Goal: Information Seeking & Learning: Check status

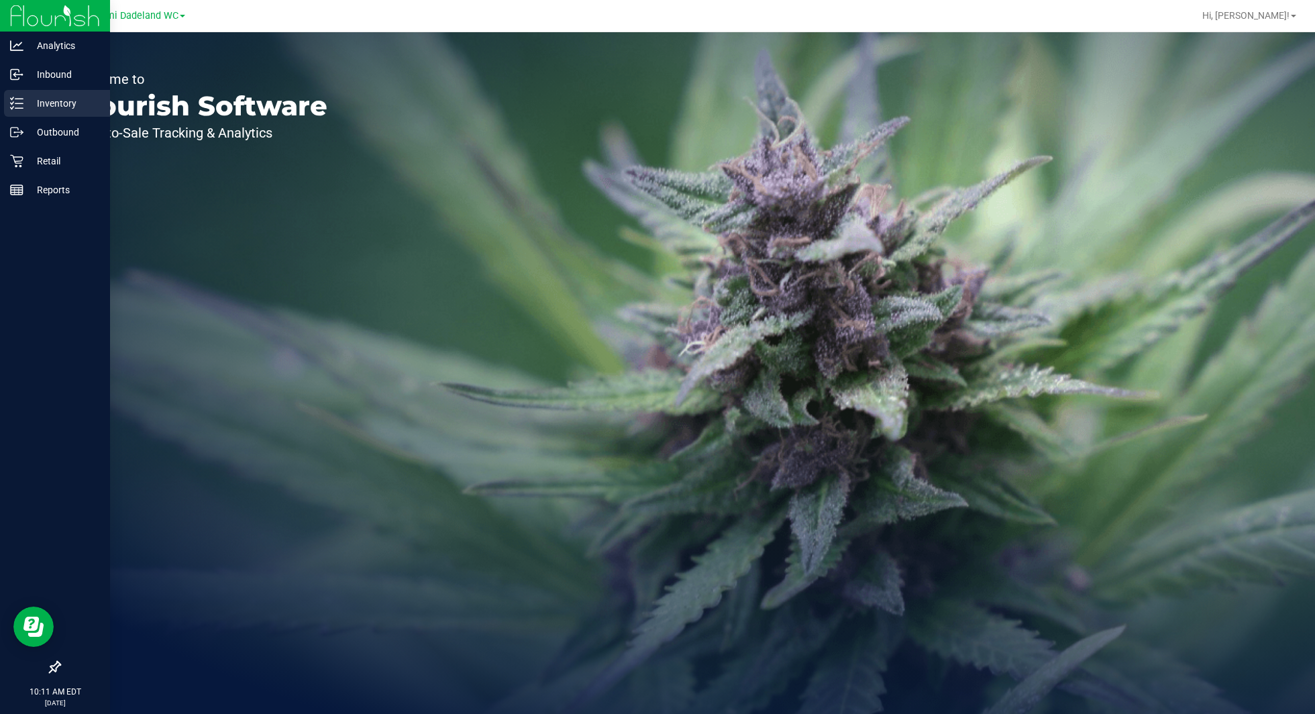
click at [80, 107] on p "Inventory" at bounding box center [63, 103] width 81 height 16
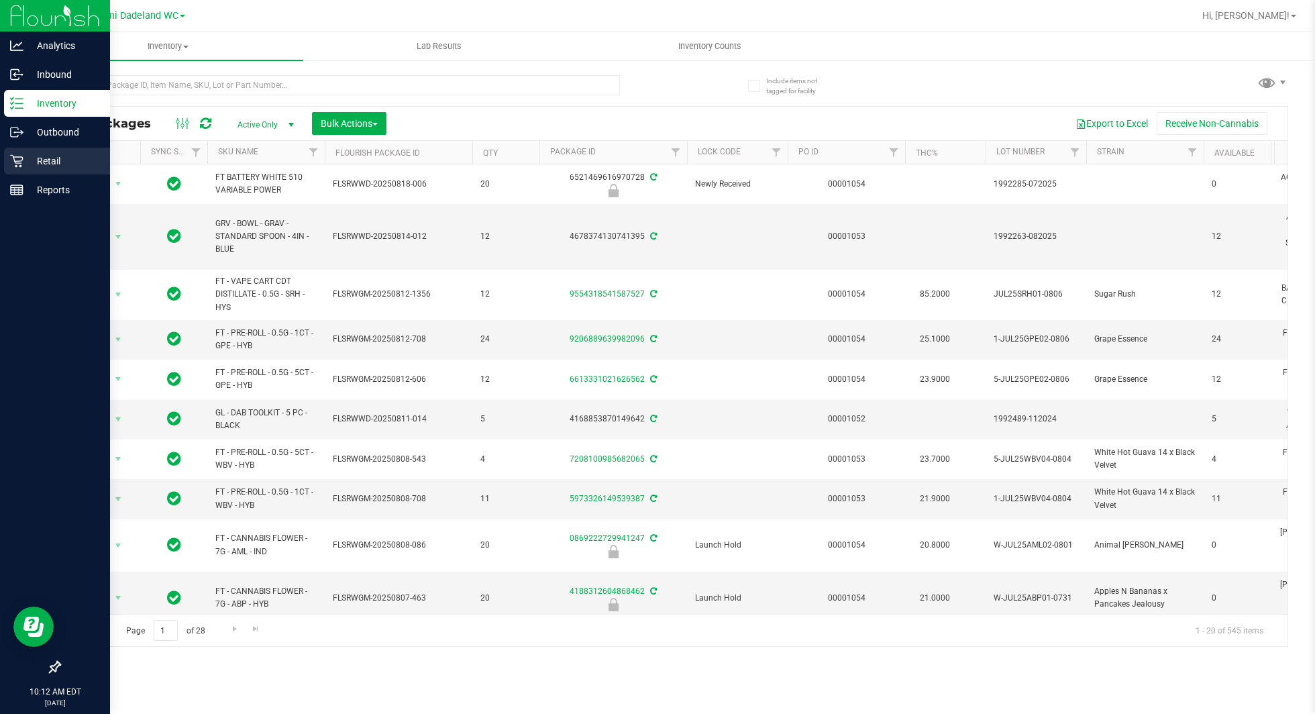
click at [20, 154] on icon at bounding box center [16, 160] width 13 height 13
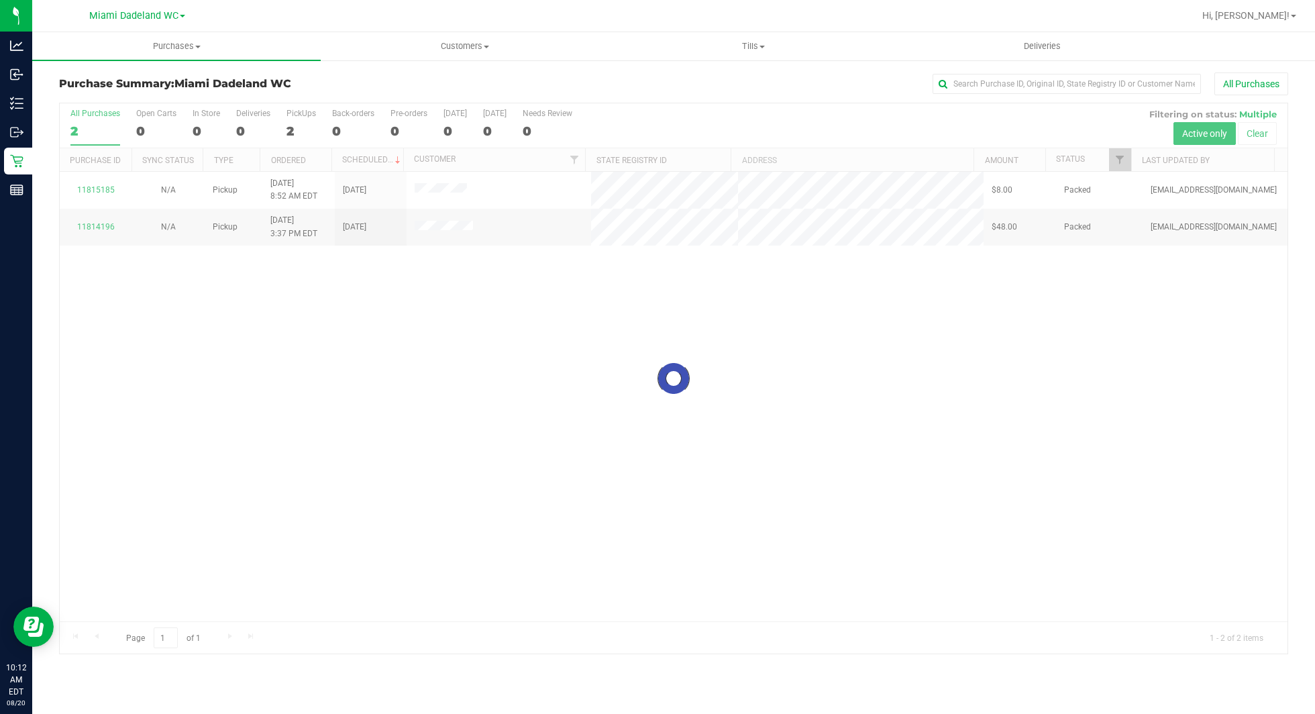
click at [633, 94] on div "All Purchases" at bounding box center [878, 83] width 819 height 23
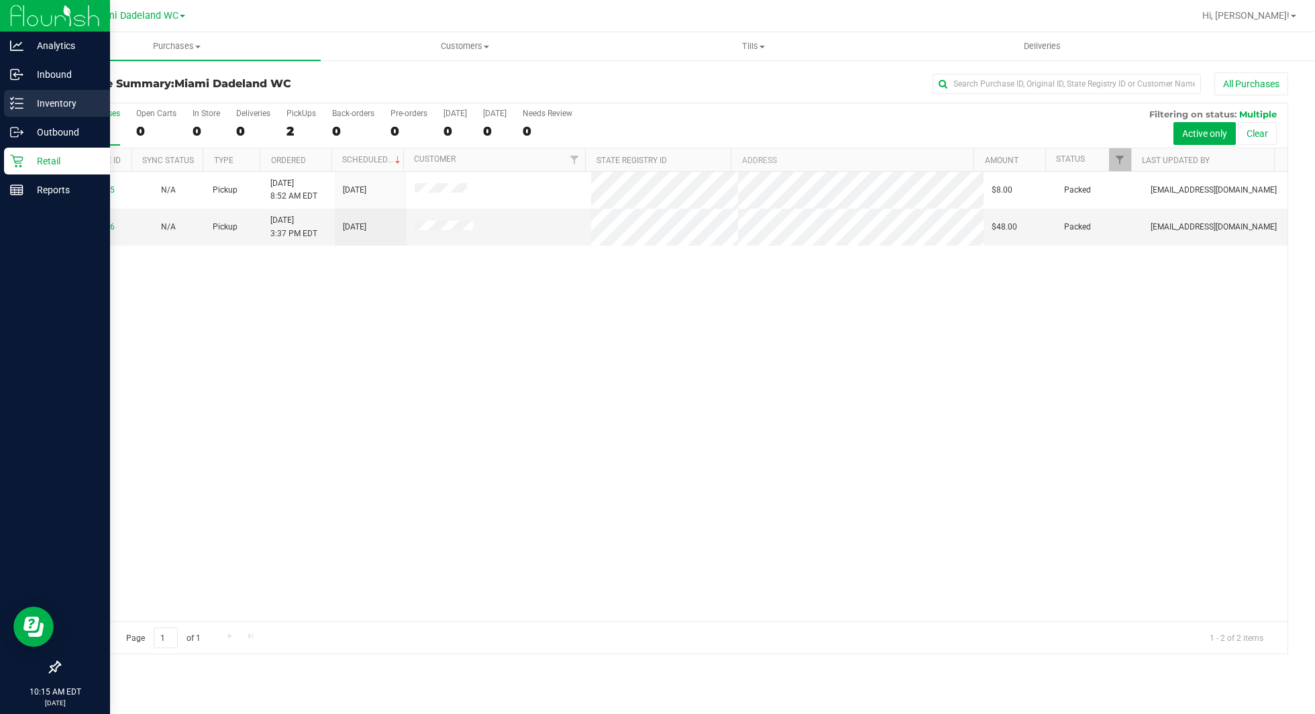
click at [68, 109] on p "Inventory" at bounding box center [63, 103] width 81 height 16
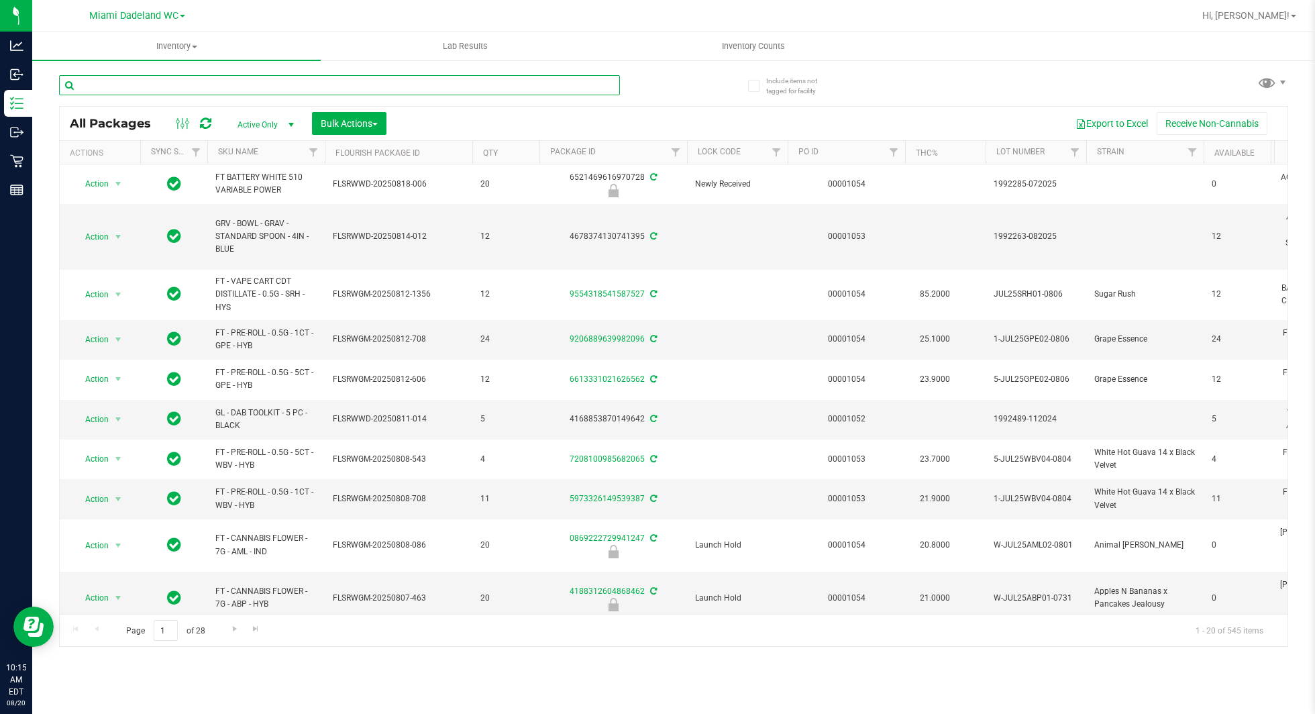
click at [413, 84] on input "text" at bounding box center [339, 85] width 561 height 20
paste input "W-AUG25GRZ01-0809"
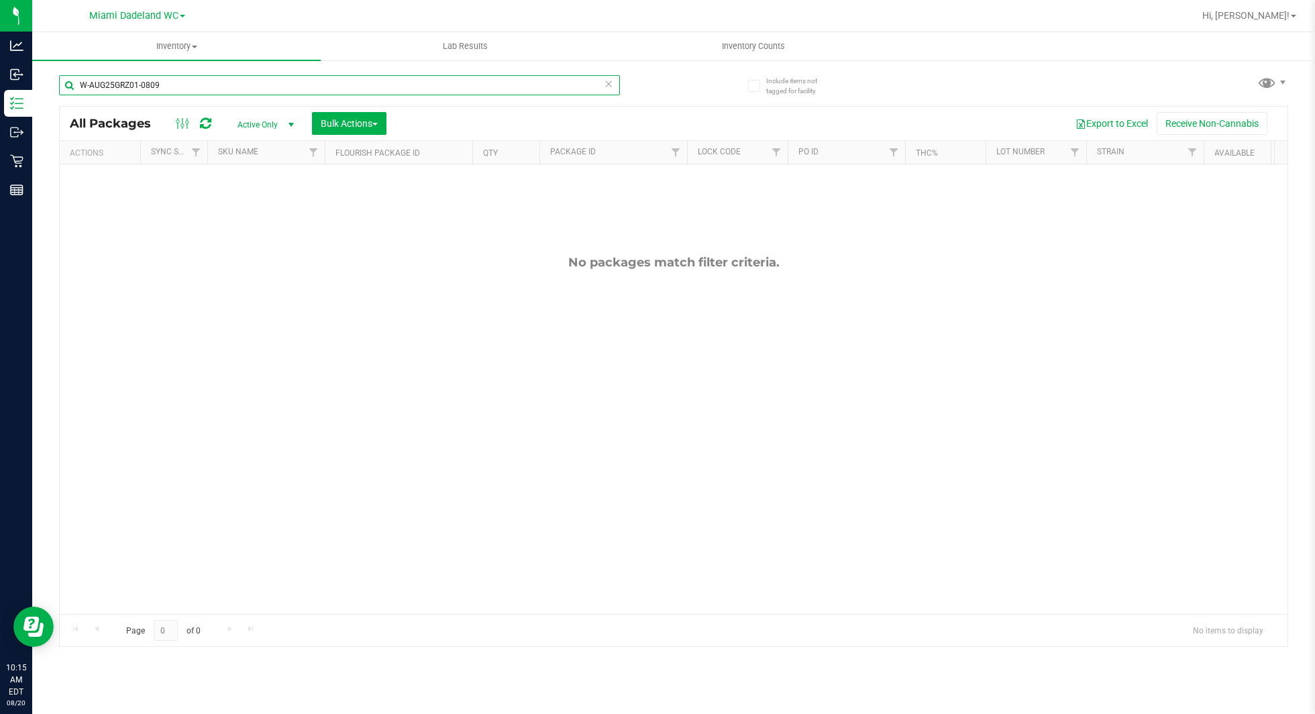
type input "W-AUG25GRZ01-0809"
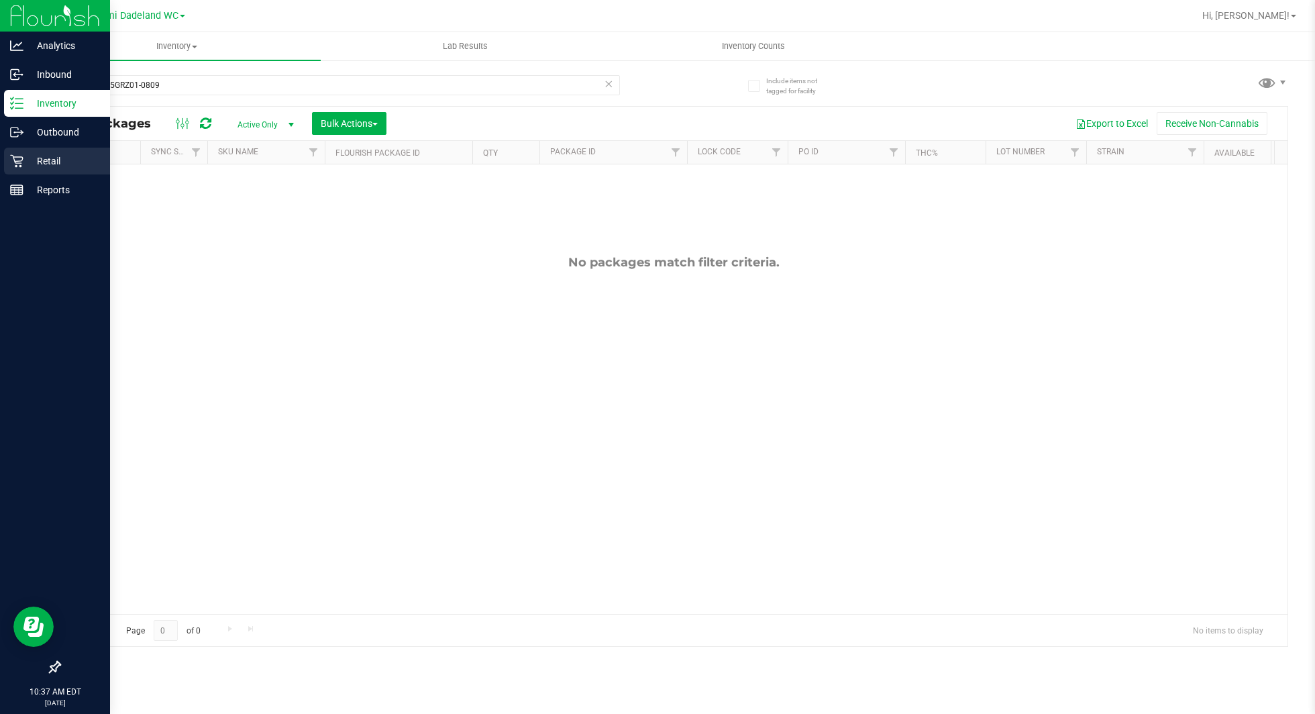
click at [26, 152] on div "Retail" at bounding box center [57, 161] width 106 height 27
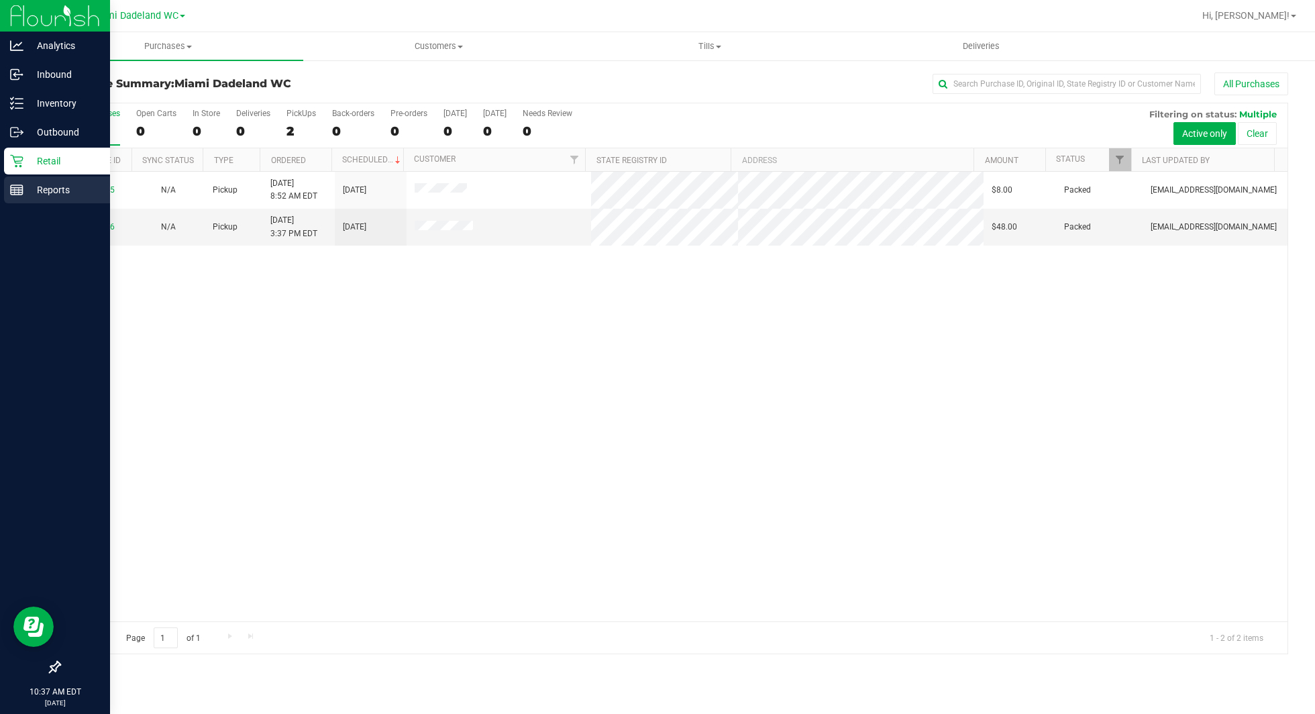
click at [43, 192] on p "Reports" at bounding box center [63, 190] width 81 height 16
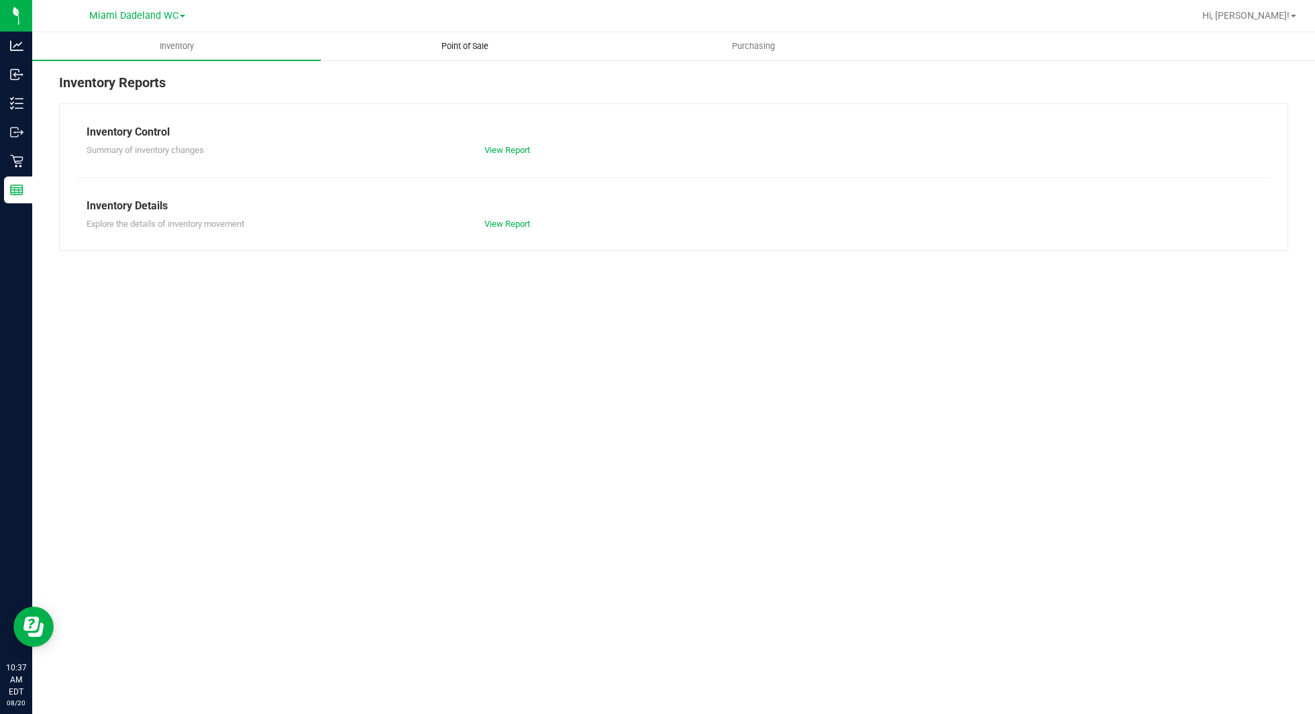
click at [462, 49] on span "Point of Sale" at bounding box center [464, 46] width 83 height 12
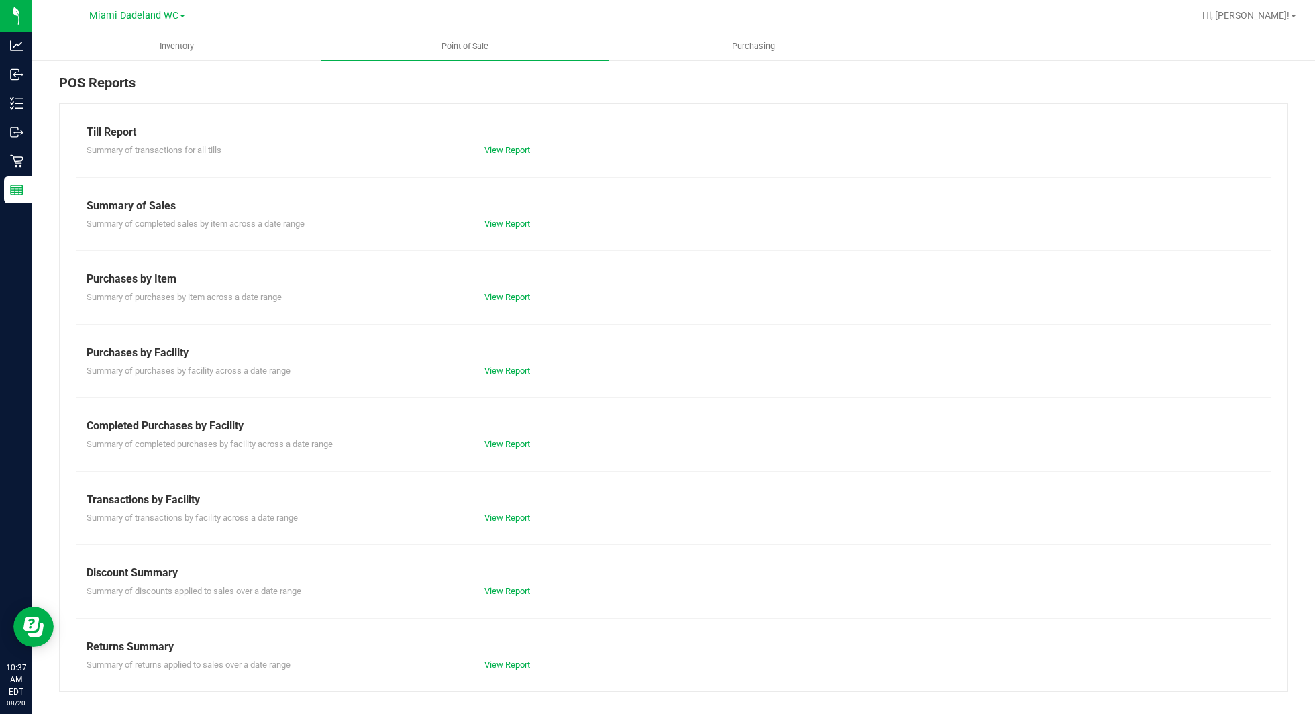
click at [501, 444] on link "View Report" at bounding box center [508, 444] width 46 height 10
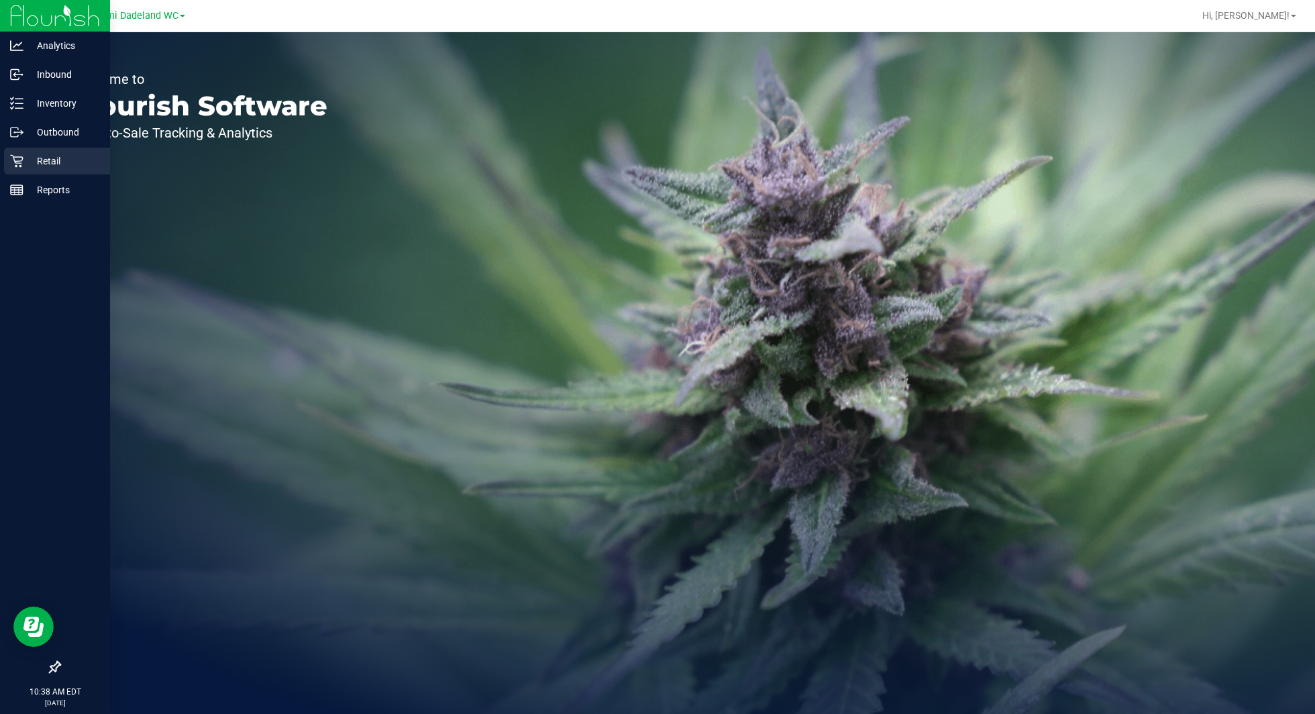
click at [70, 174] on div "Retail" at bounding box center [57, 161] width 106 height 27
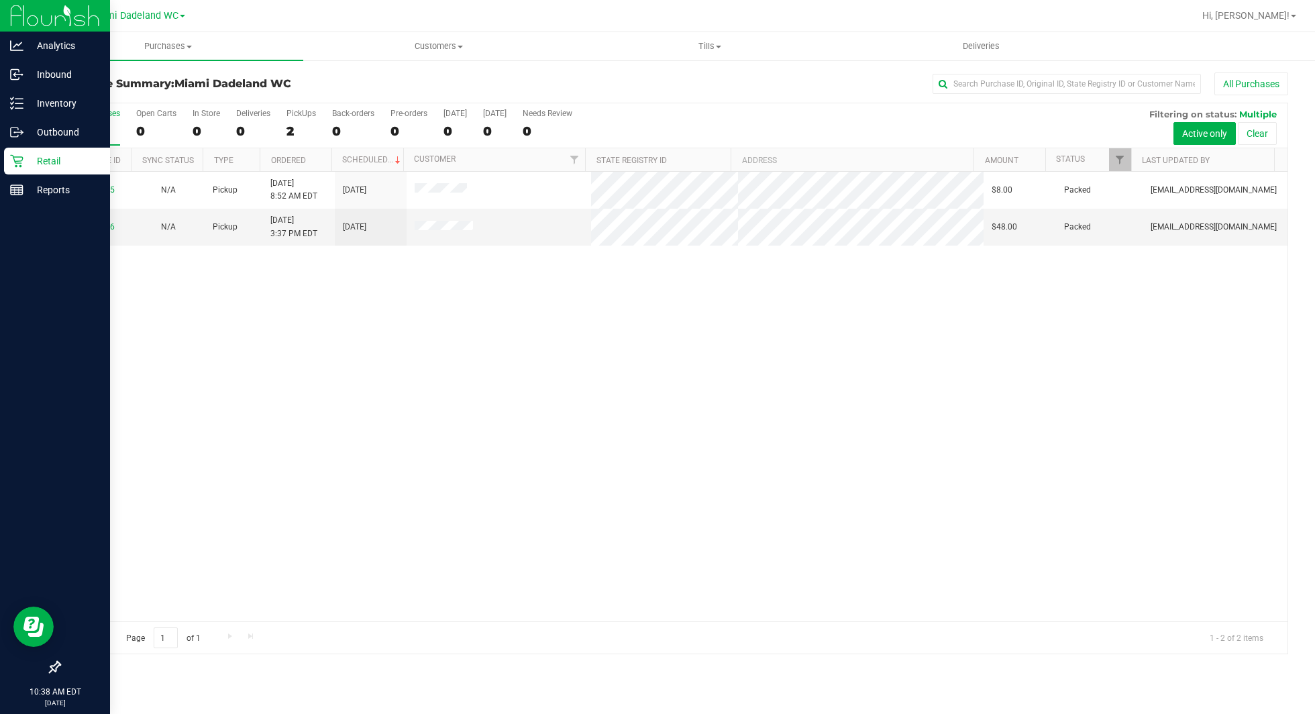
click at [60, 161] on p "Retail" at bounding box center [63, 161] width 81 height 16
click at [54, 165] on p "Retail" at bounding box center [63, 161] width 81 height 16
click at [55, 199] on div "Reports" at bounding box center [57, 190] width 106 height 27
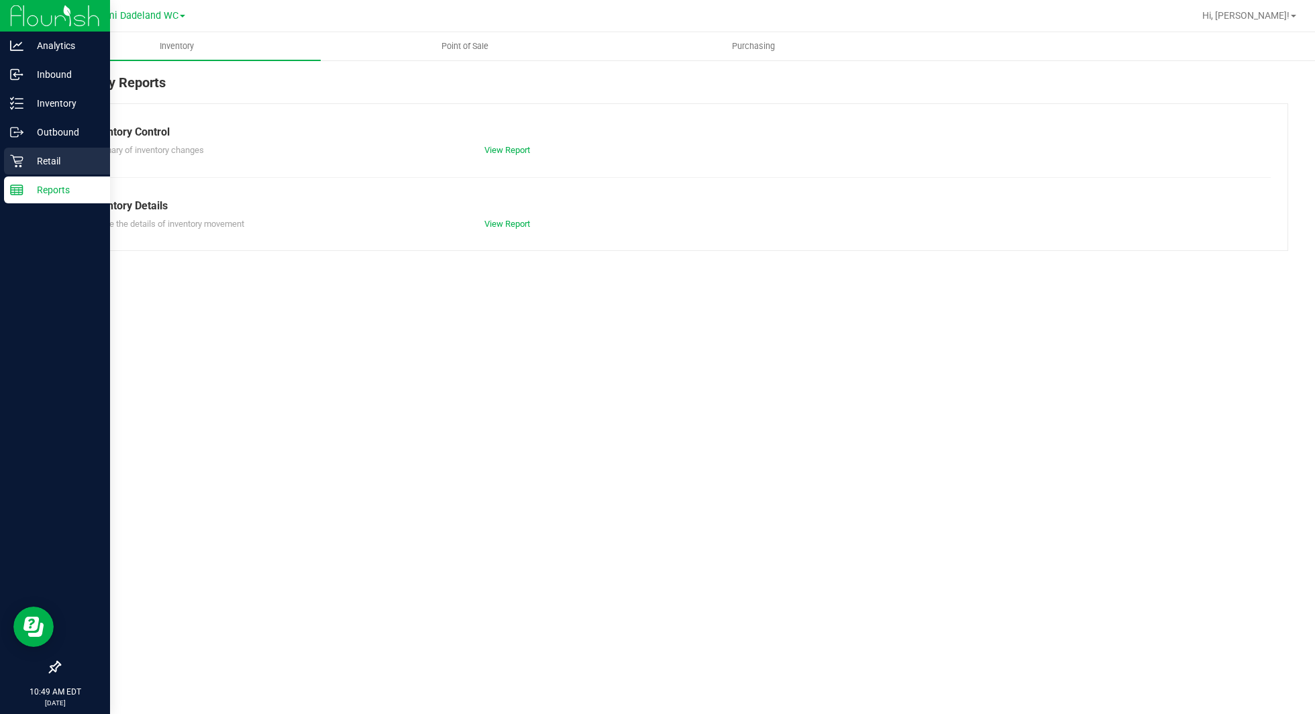
click at [16, 150] on div "Retail" at bounding box center [57, 161] width 106 height 27
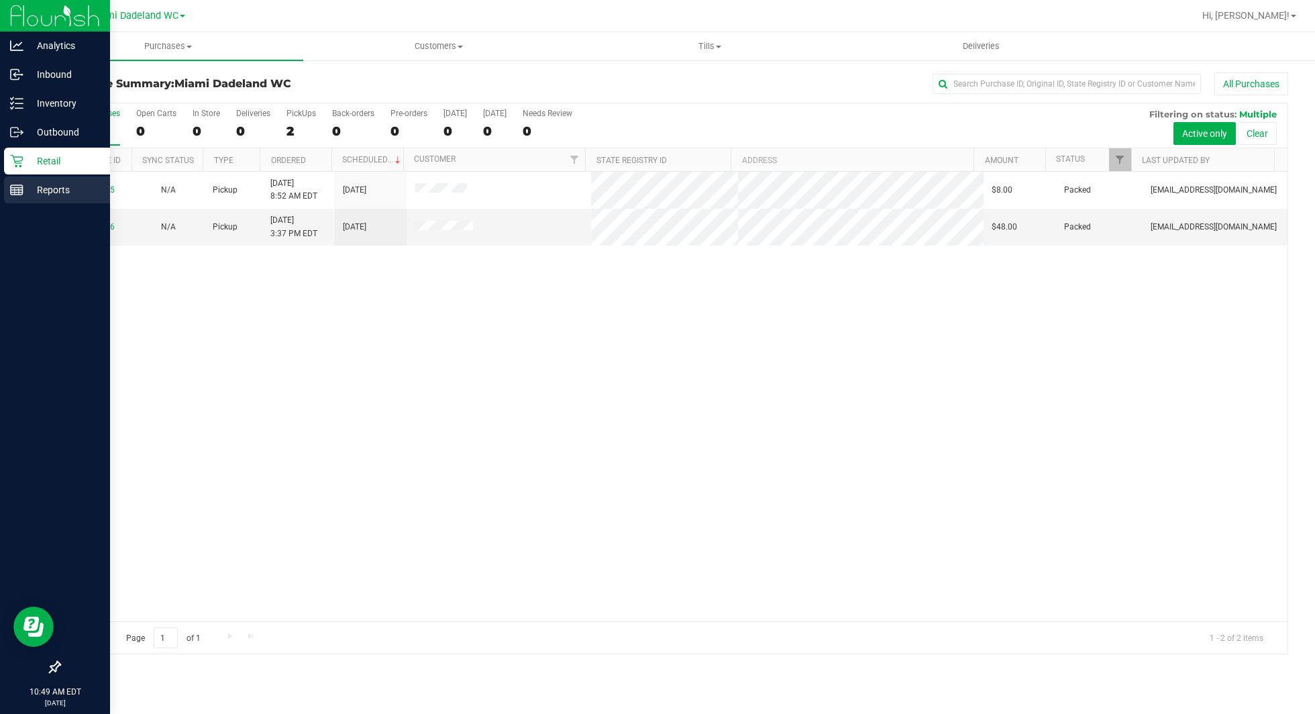
click at [62, 185] on p "Reports" at bounding box center [63, 190] width 81 height 16
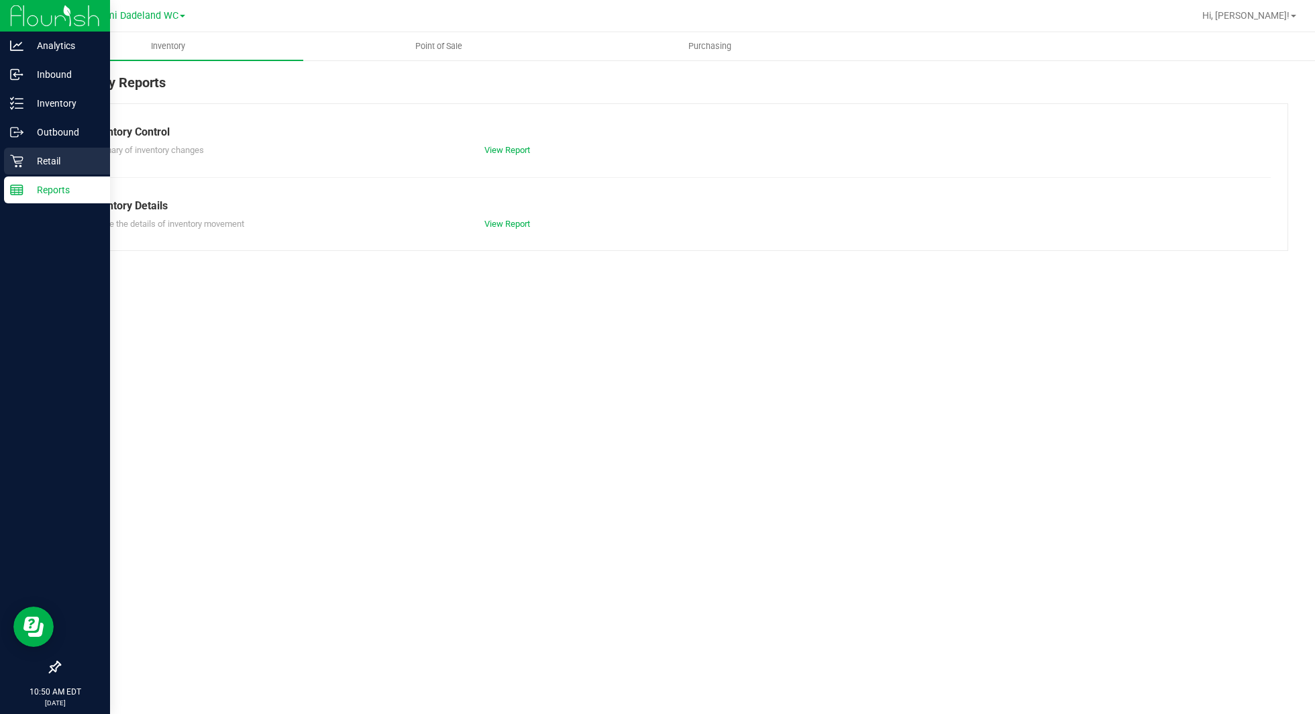
click at [61, 159] on p "Retail" at bounding box center [63, 161] width 81 height 16
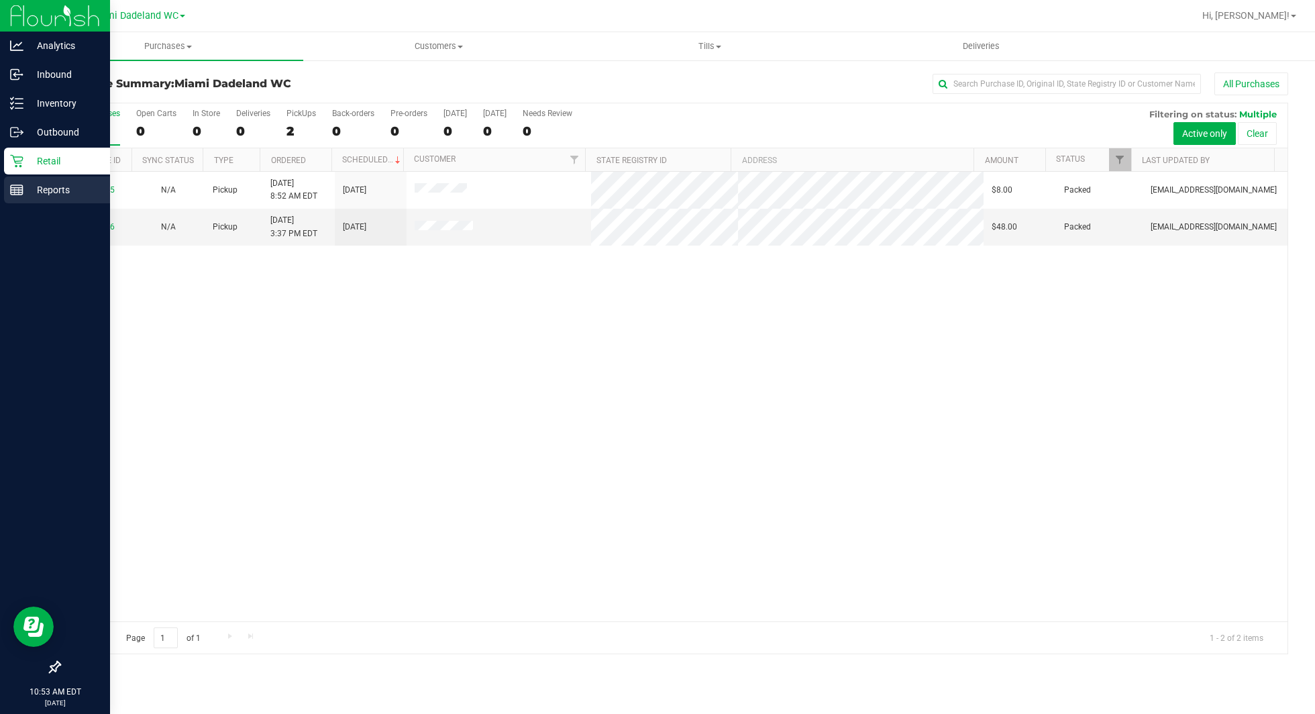
click at [52, 182] on p "Reports" at bounding box center [63, 190] width 81 height 16
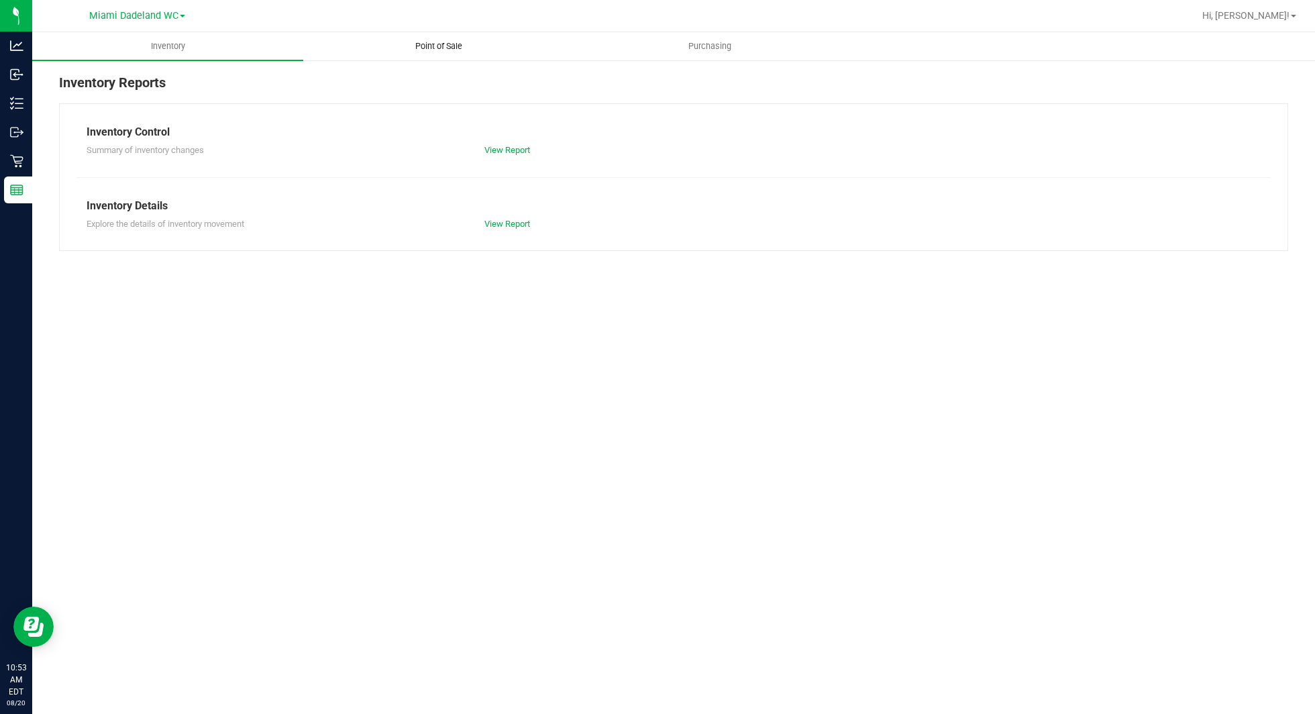
click at [462, 38] on uib-tab-heading "Point of Sale" at bounding box center [439, 46] width 270 height 27
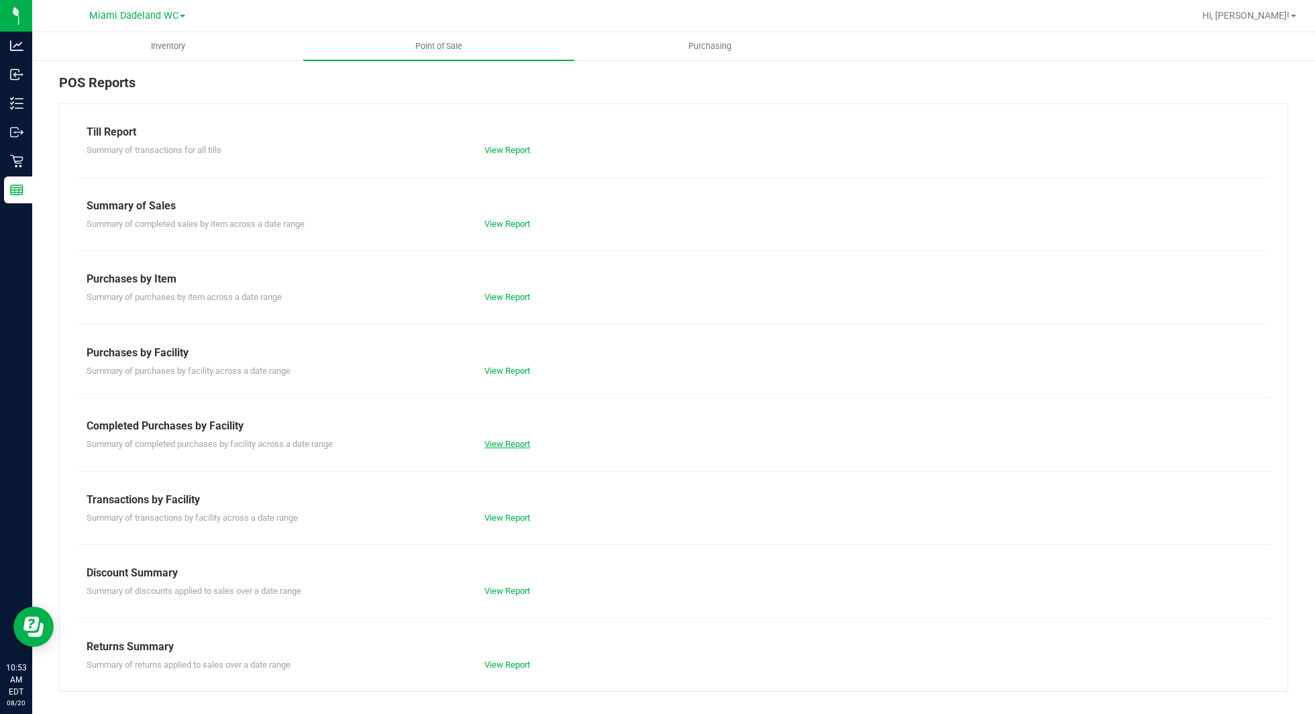
click at [523, 446] on link "View Report" at bounding box center [508, 444] width 46 height 10
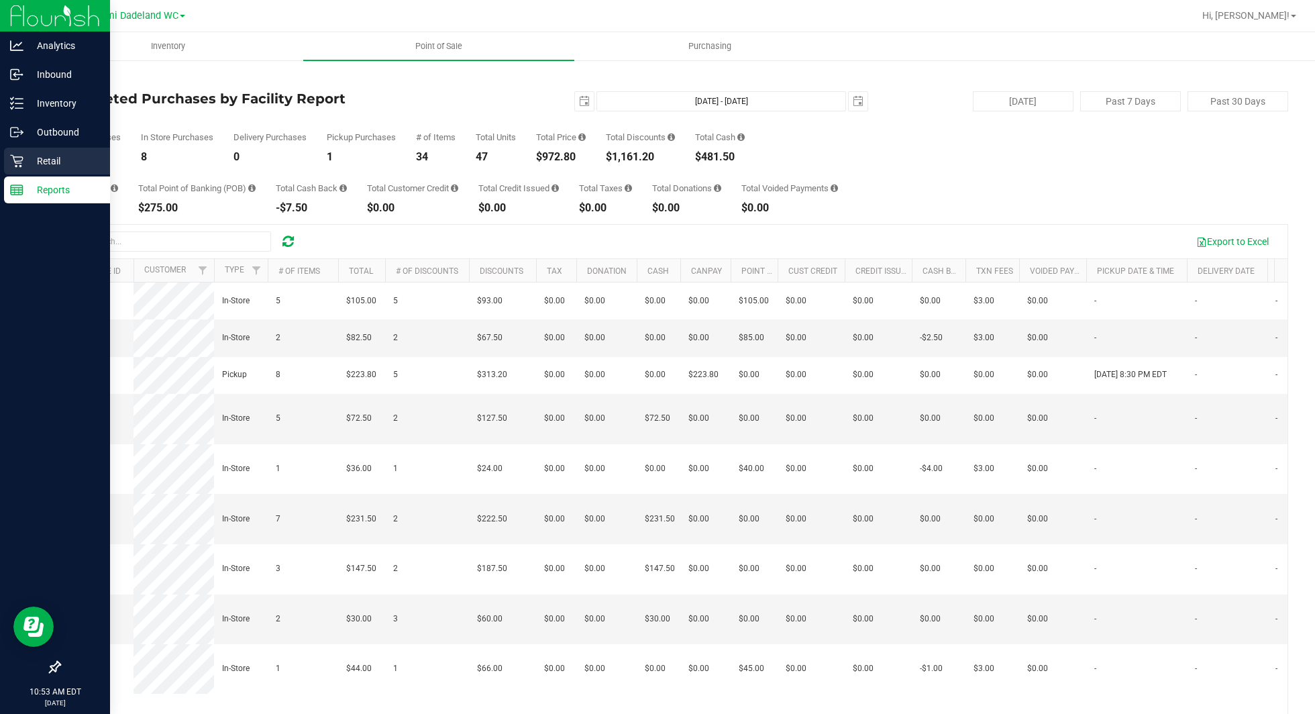
click at [50, 158] on p "Retail" at bounding box center [63, 161] width 81 height 16
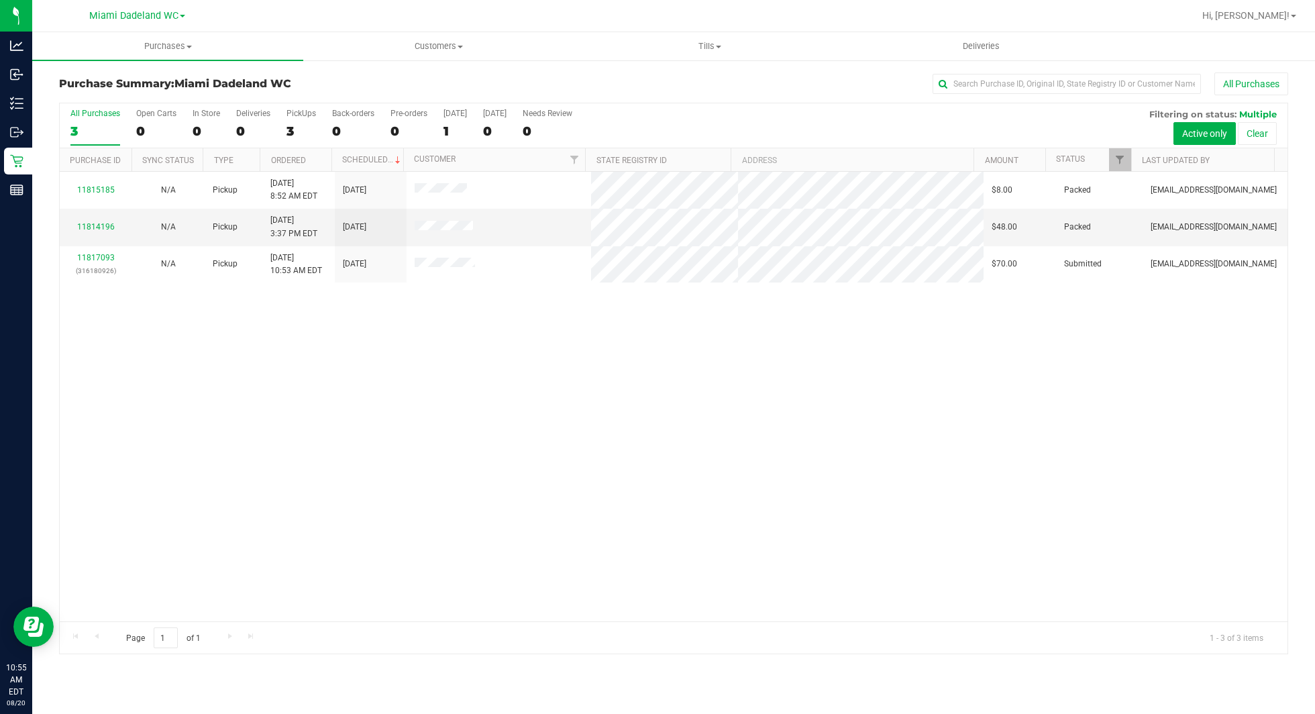
click at [310, 401] on div "11815185 N/A Pickup [DATE] 8:52 AM EDT 8/23/2025 $8.00 Packed [EMAIL_ADDRESS][D…" at bounding box center [674, 397] width 1228 height 450
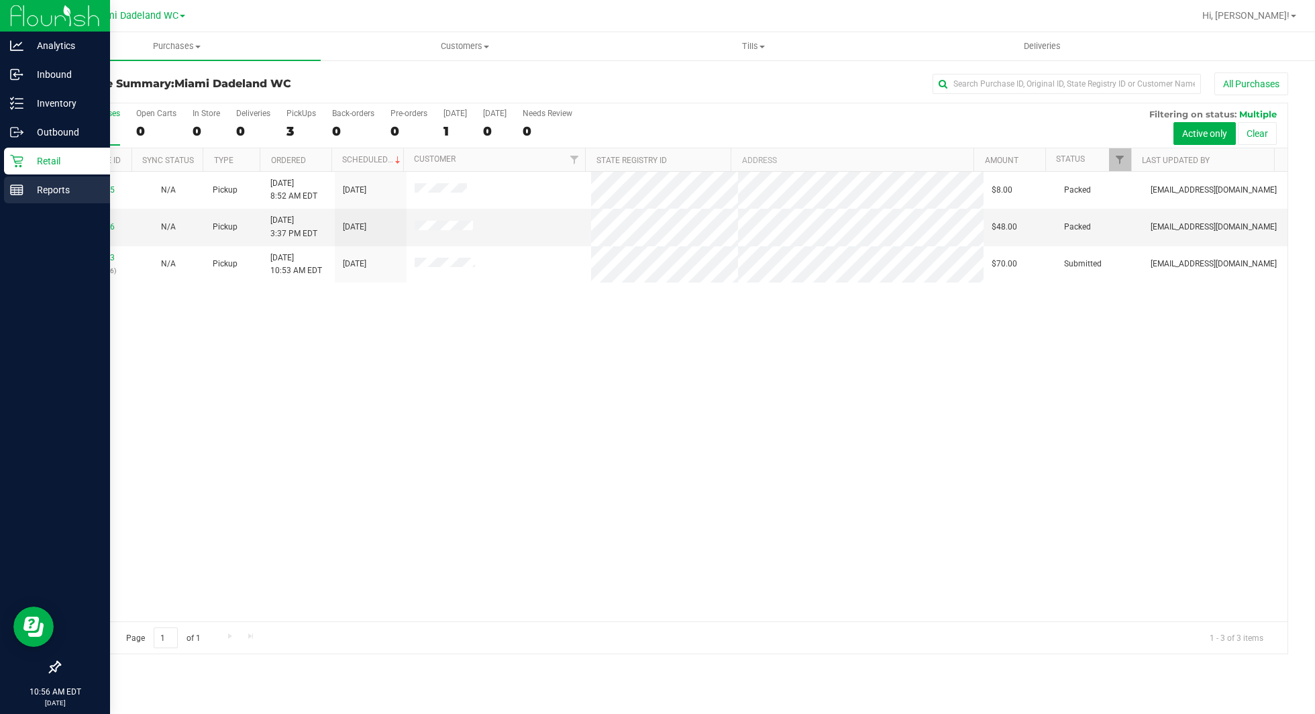
click at [41, 189] on p "Reports" at bounding box center [63, 190] width 81 height 16
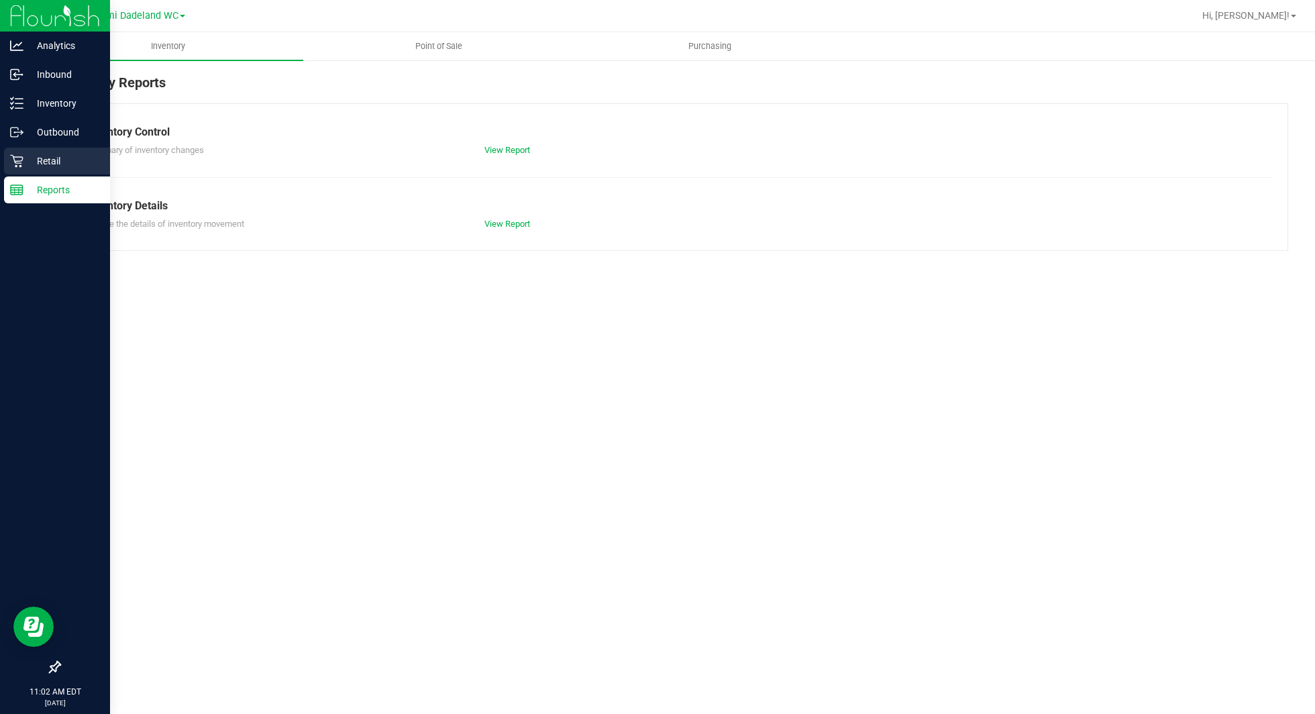
click at [21, 162] on icon at bounding box center [16, 160] width 13 height 13
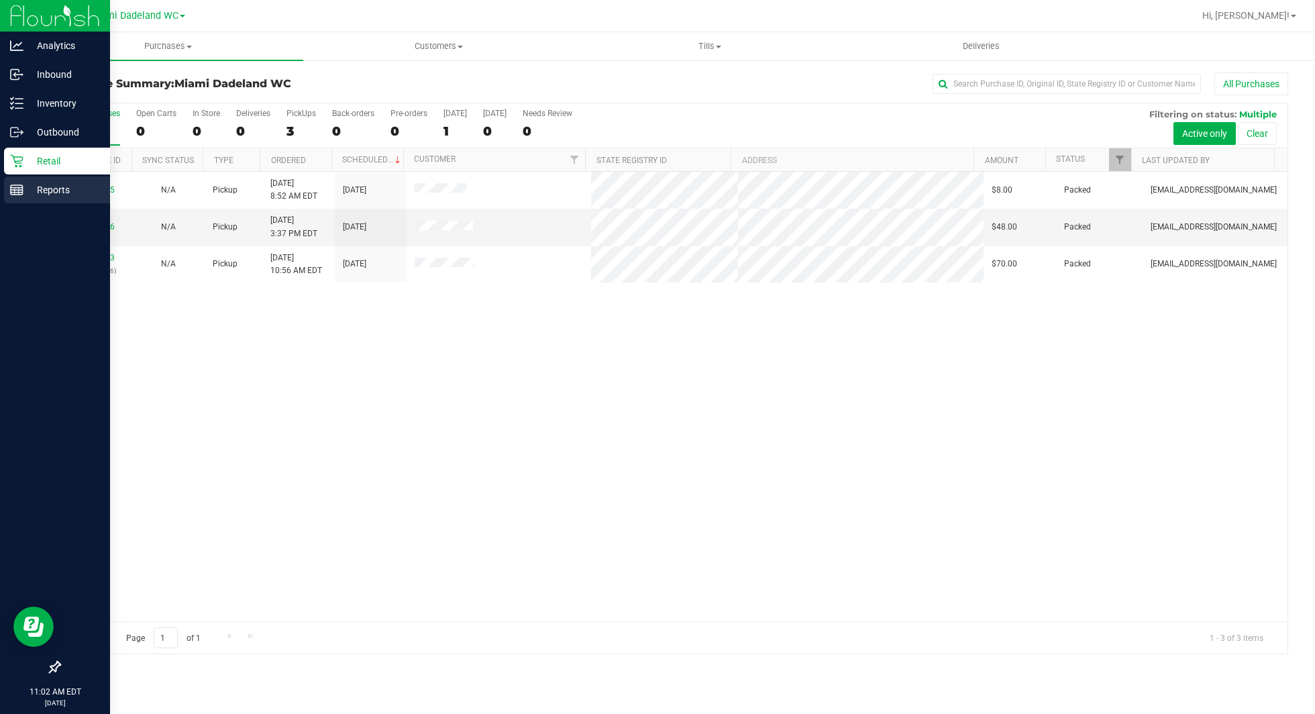
click at [25, 190] on p "Reports" at bounding box center [63, 190] width 81 height 16
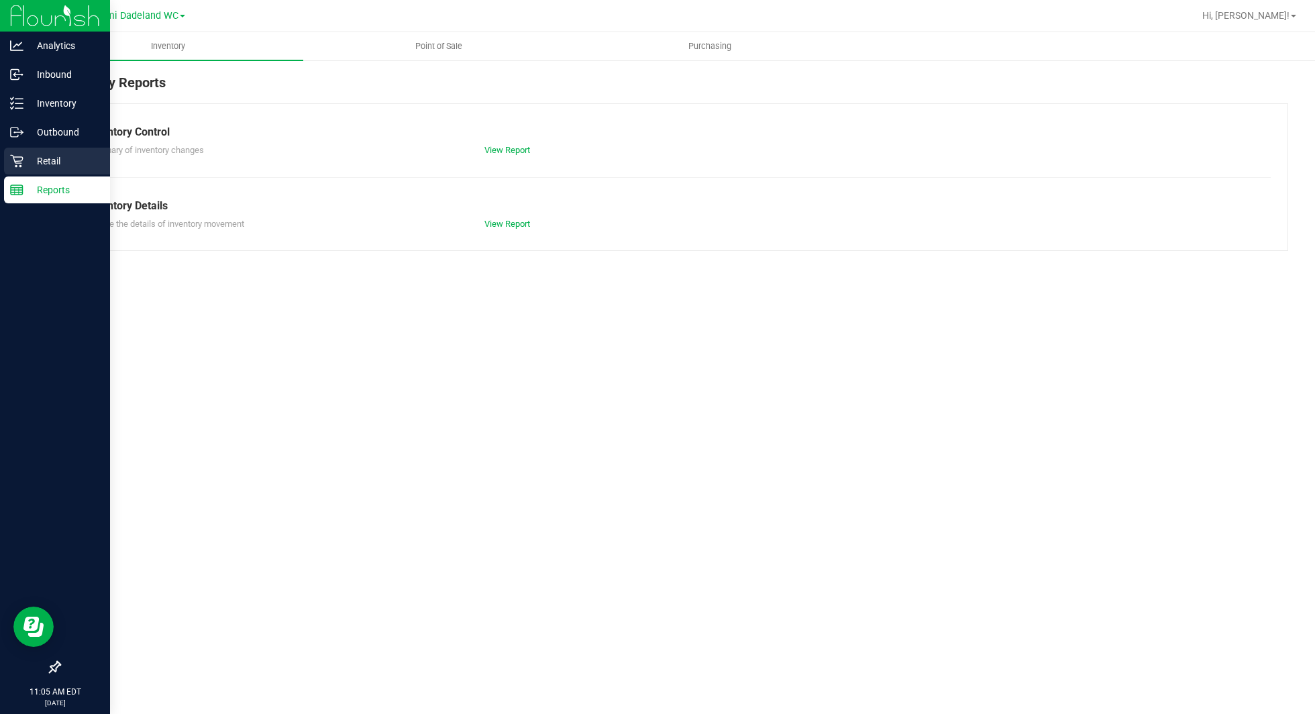
click at [21, 164] on icon at bounding box center [16, 160] width 13 height 13
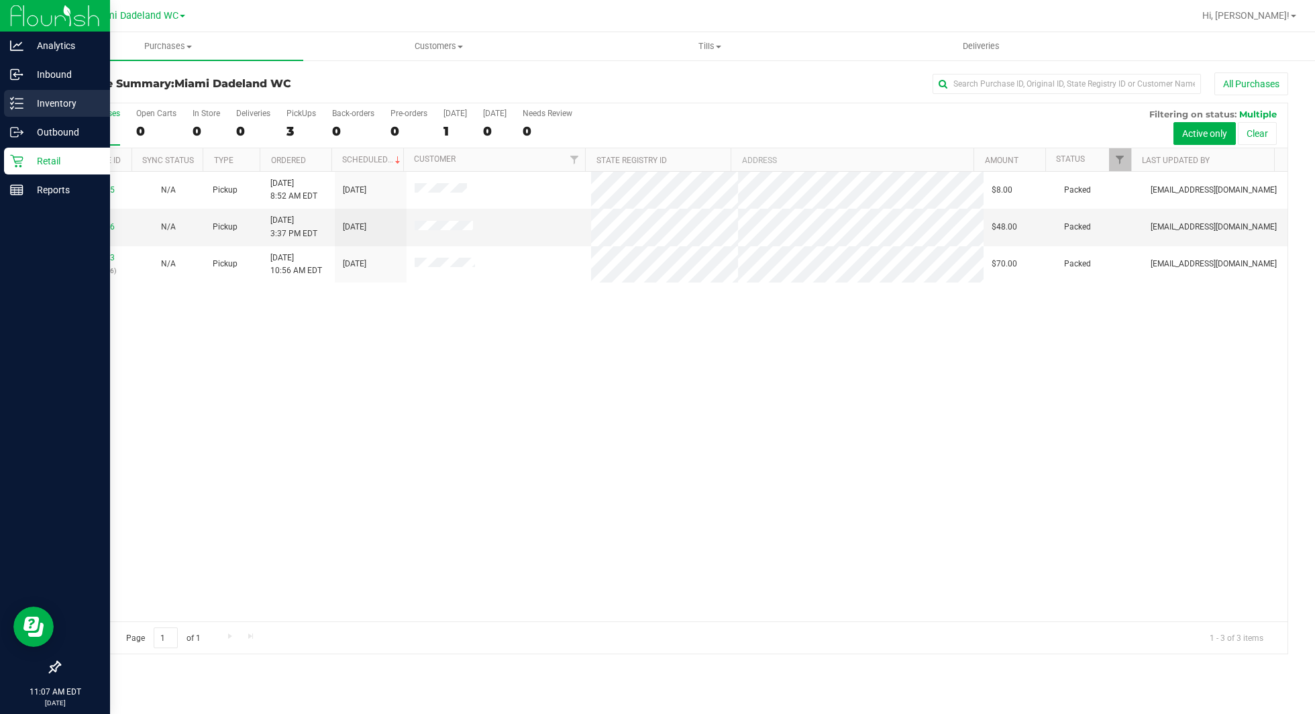
click at [30, 102] on p "Inventory" at bounding box center [63, 103] width 81 height 16
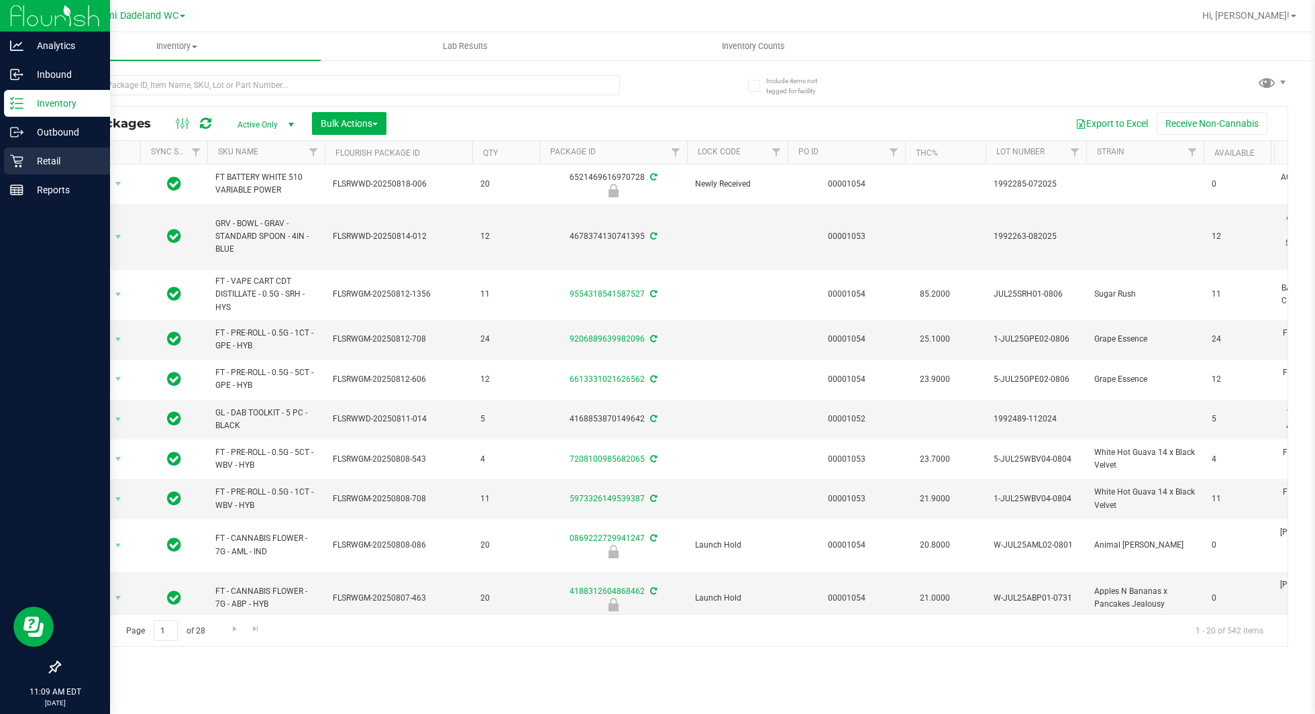
click at [38, 168] on p "Retail" at bounding box center [63, 161] width 81 height 16
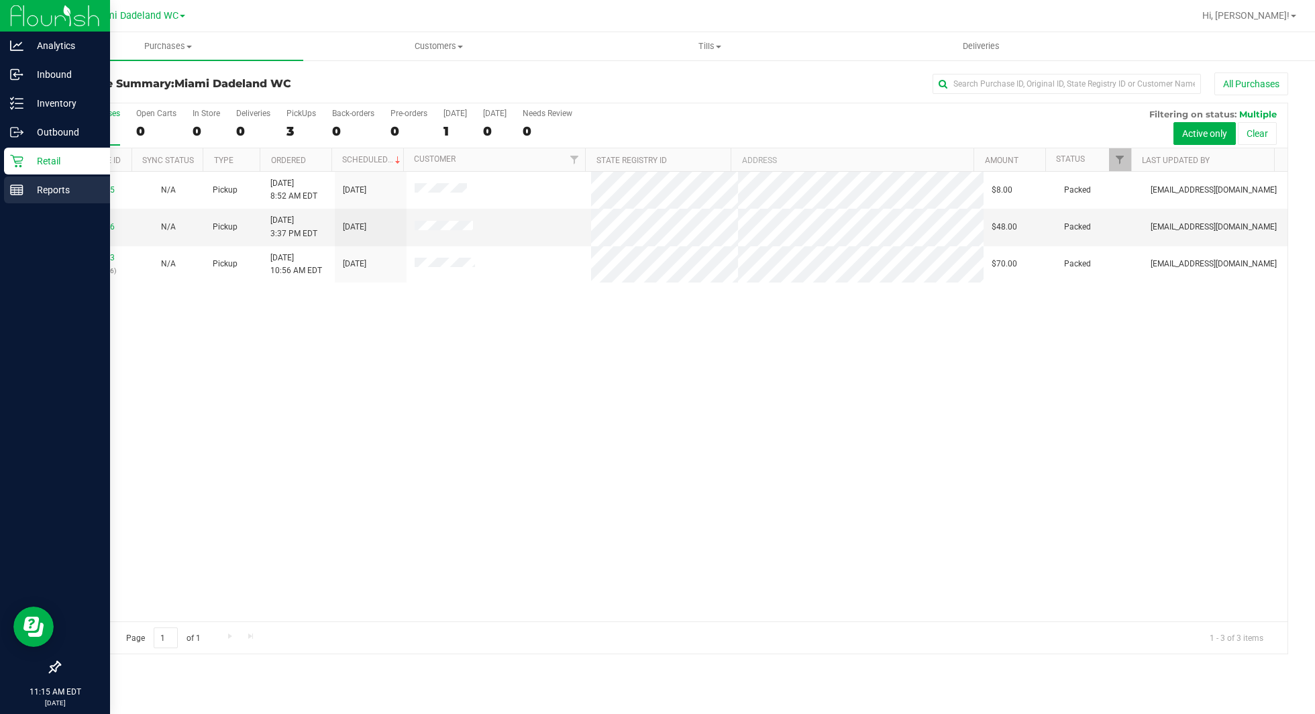
click at [32, 191] on p "Reports" at bounding box center [63, 190] width 81 height 16
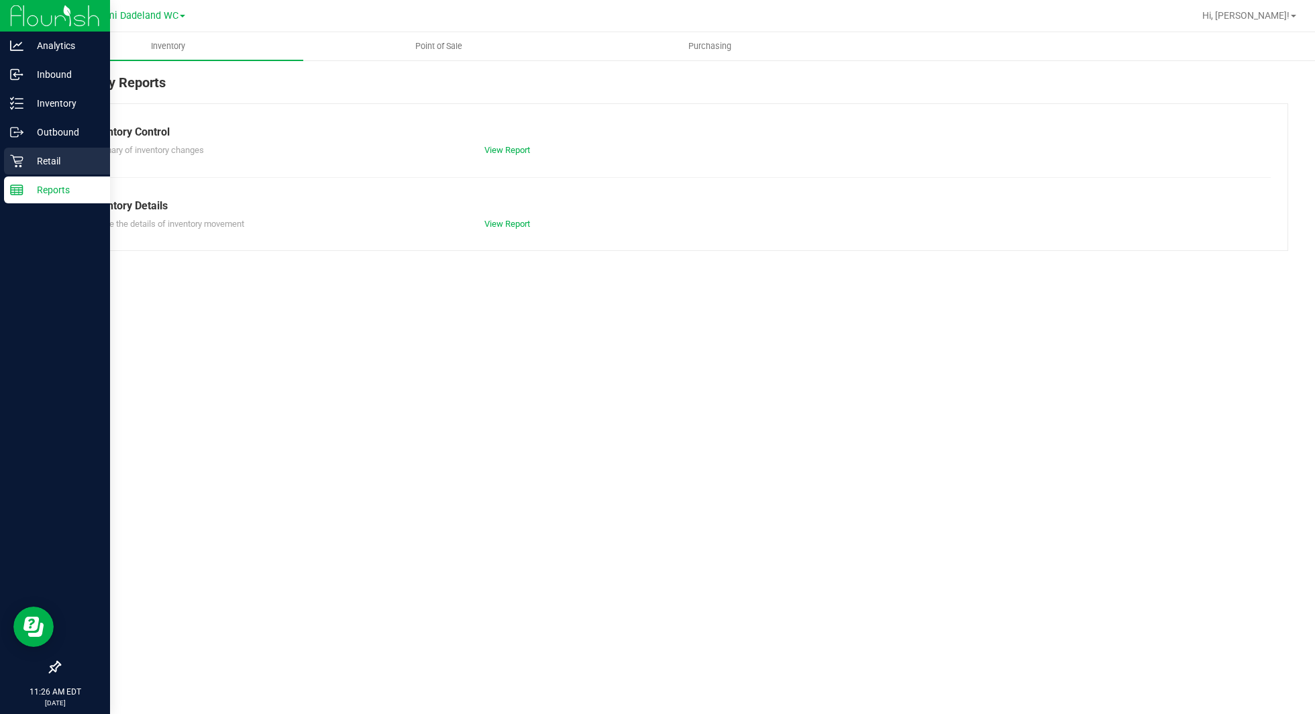
click at [29, 160] on p "Retail" at bounding box center [63, 161] width 81 height 16
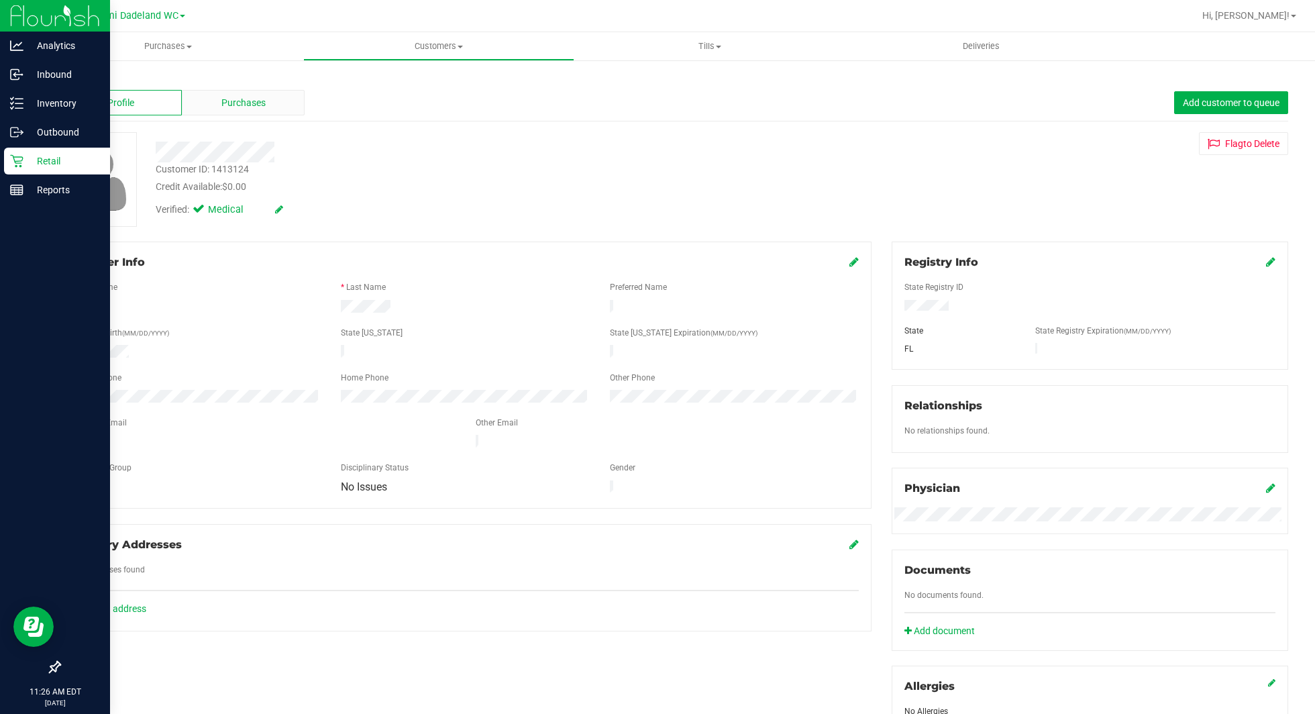
click at [268, 107] on div "Purchases" at bounding box center [243, 103] width 123 height 26
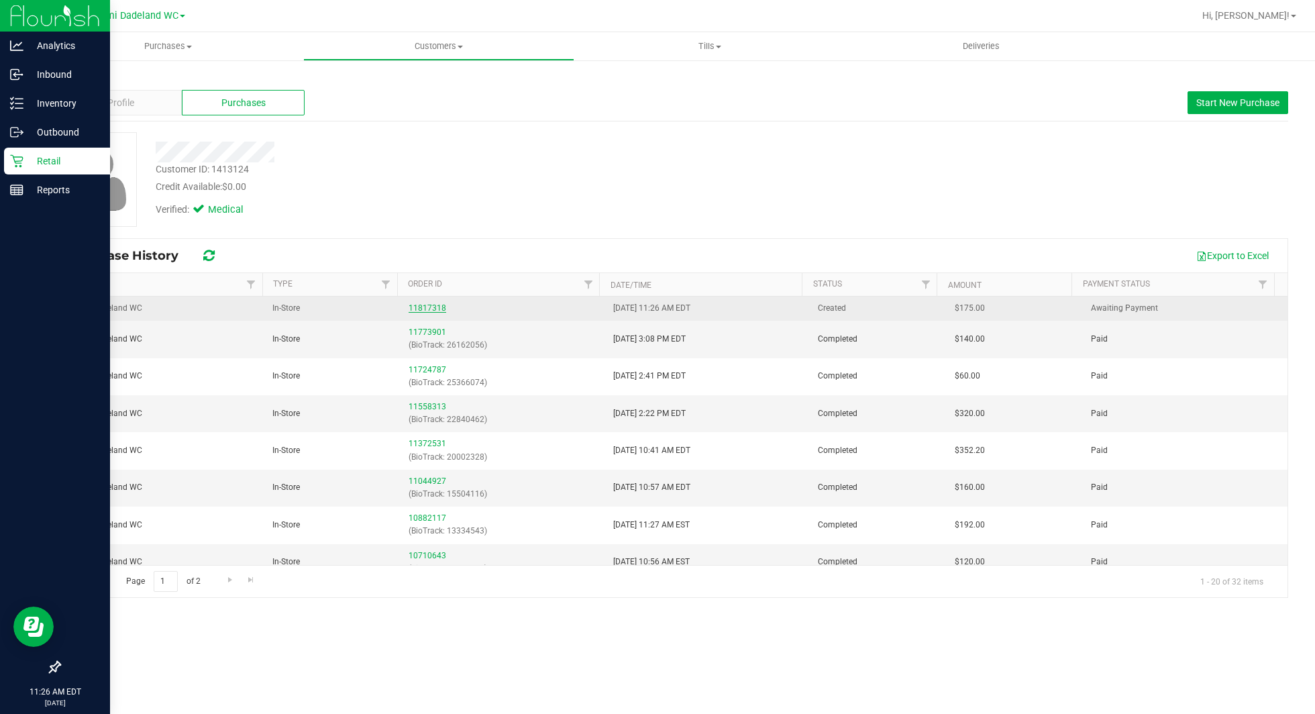
click at [438, 303] on link "11817318" at bounding box center [428, 307] width 38 height 9
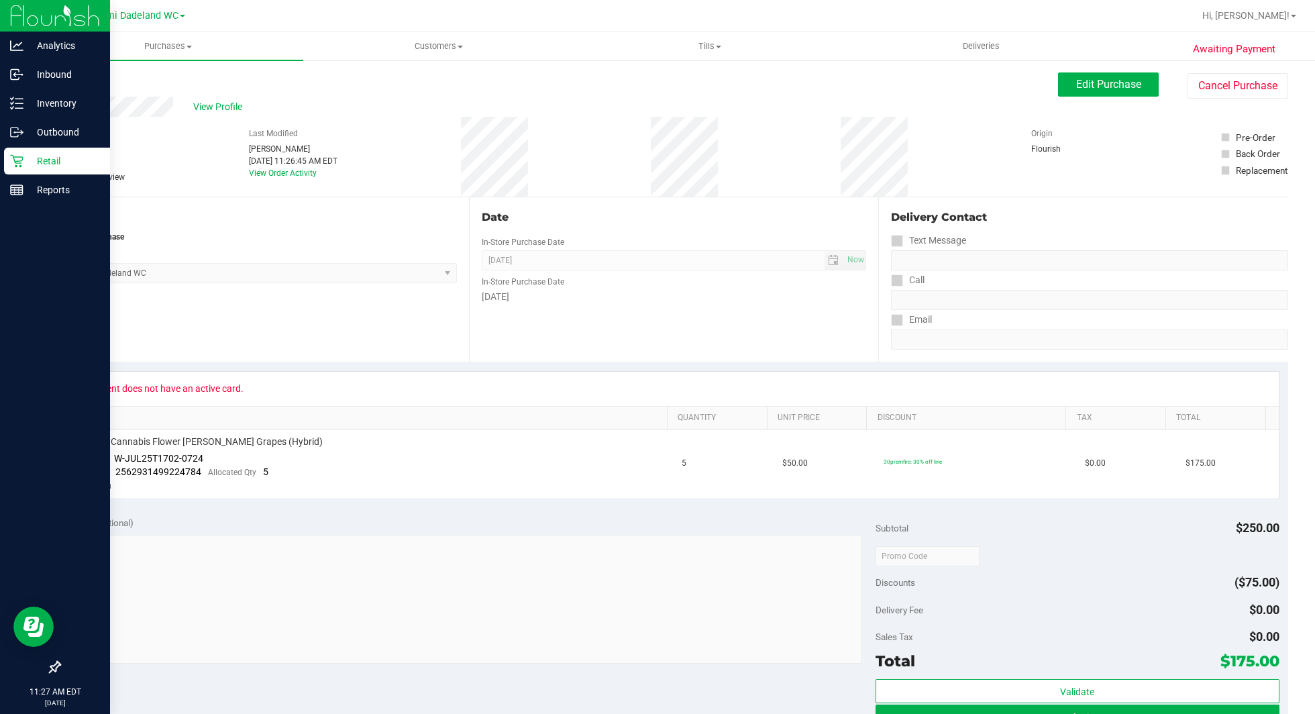
click at [63, 164] on p "Retail" at bounding box center [63, 161] width 81 height 16
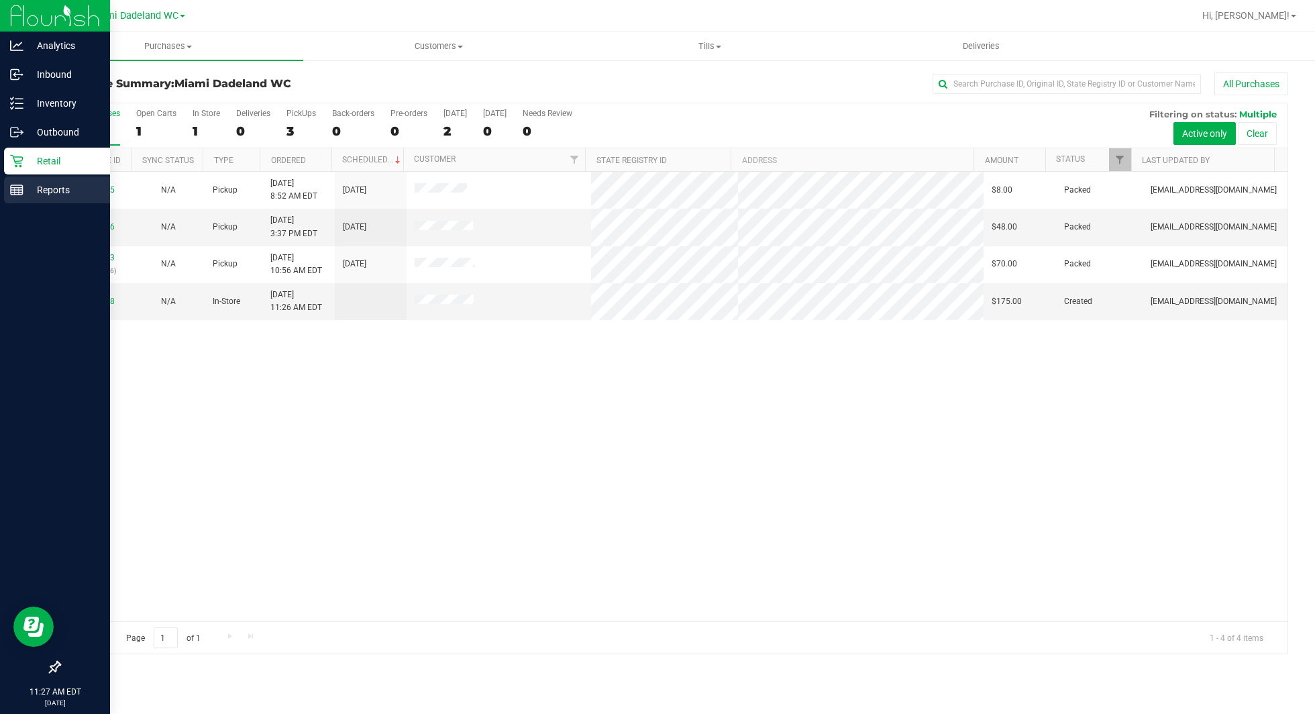
click at [33, 194] on p "Reports" at bounding box center [63, 190] width 81 height 16
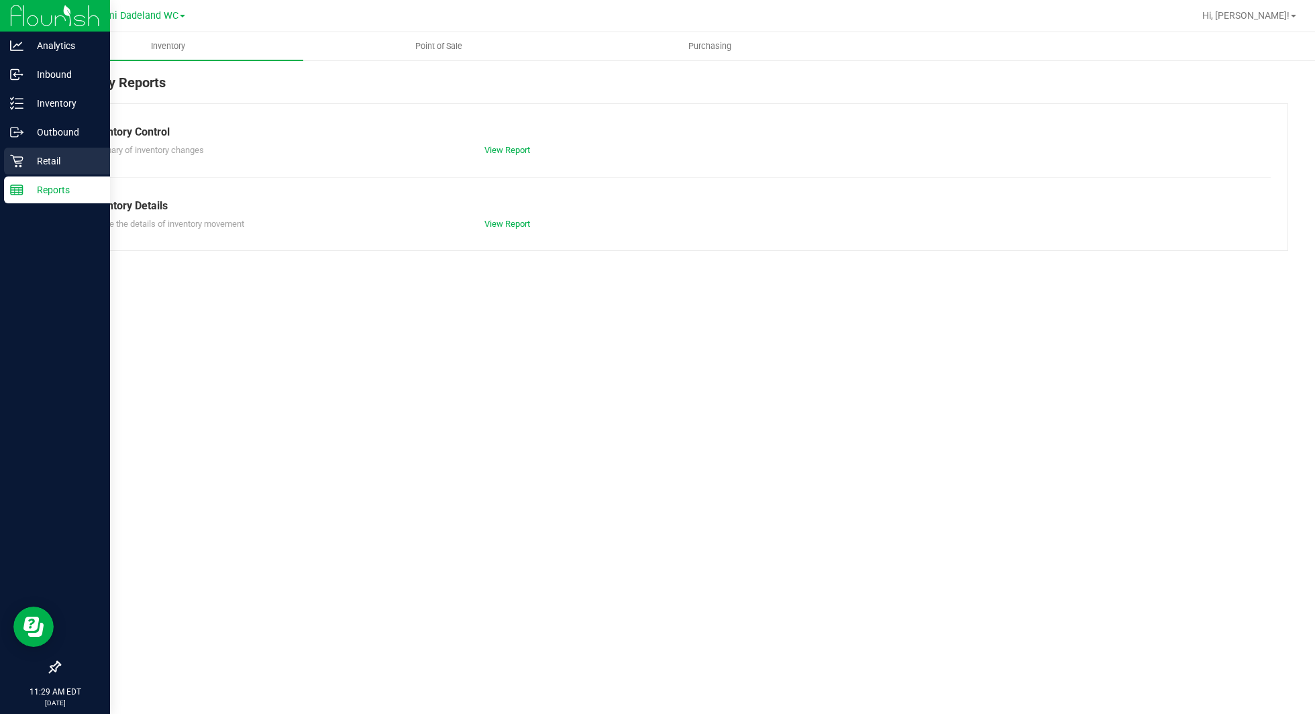
click at [60, 173] on div "Retail" at bounding box center [57, 161] width 106 height 27
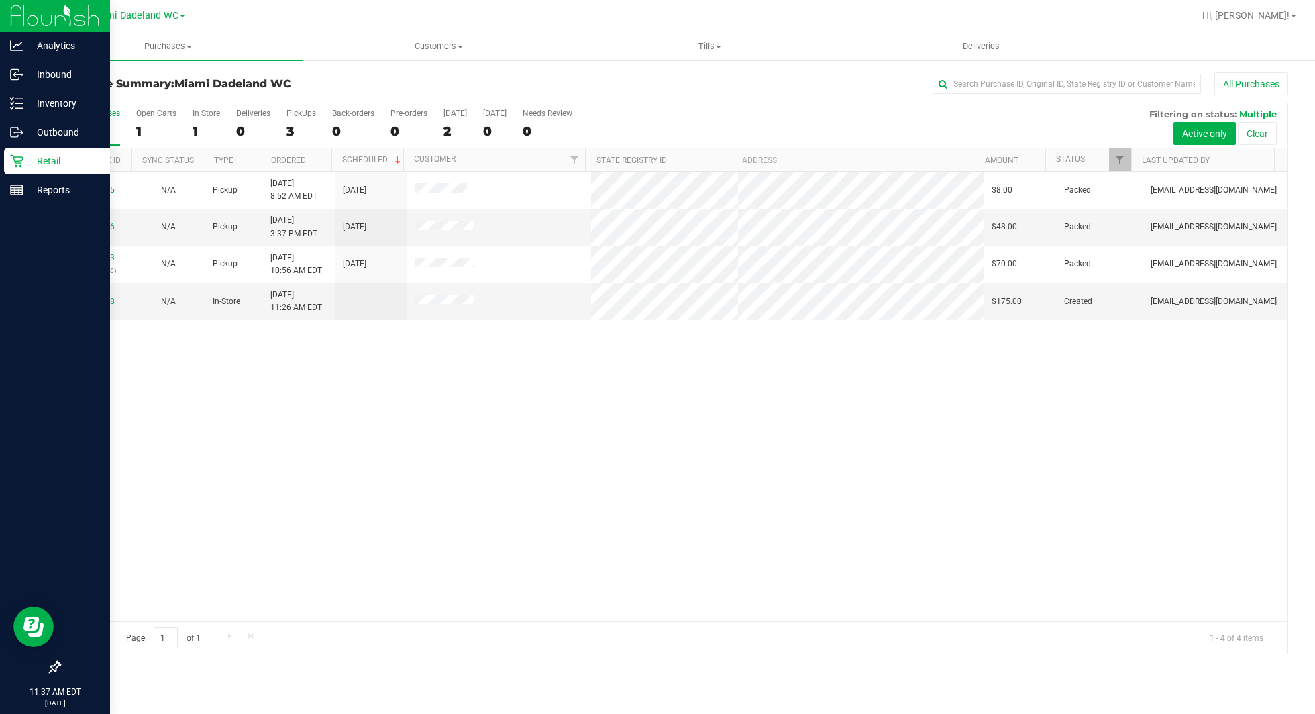
click at [45, 211] on div at bounding box center [55, 429] width 110 height 449
click at [60, 204] on link "Reports" at bounding box center [55, 191] width 110 height 29
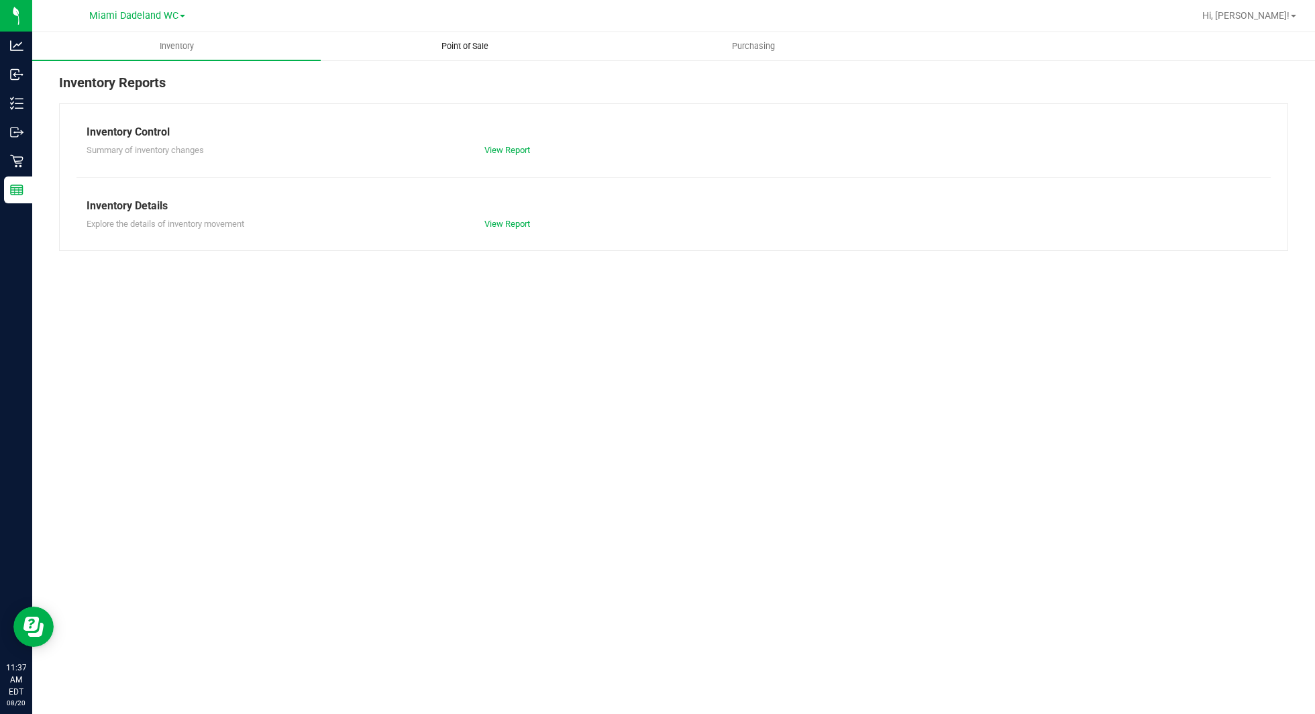
click at [485, 50] on span "Point of Sale" at bounding box center [464, 46] width 83 height 12
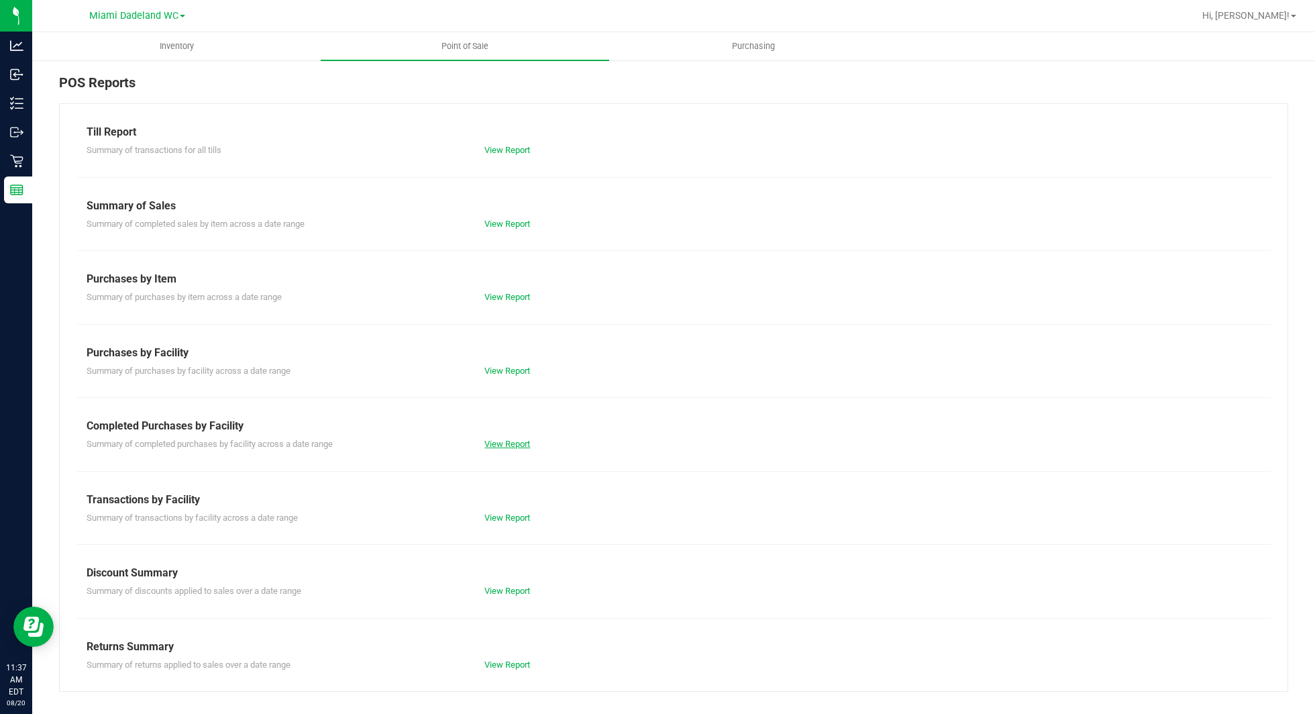
click at [497, 444] on link "View Report" at bounding box center [508, 444] width 46 height 10
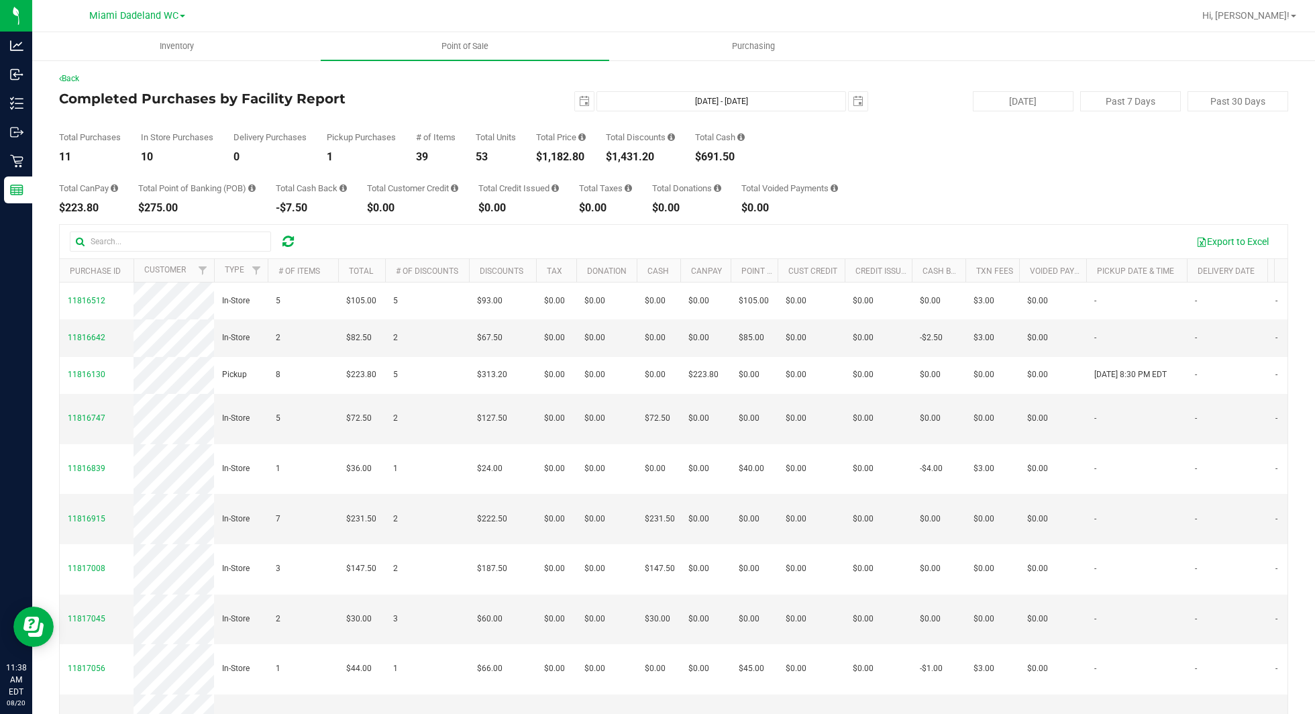
click at [915, 202] on div "Total CanPay $223.80 Total Point of Banking (POB) $275.00 Total Cash Back -$7.5…" at bounding box center [673, 187] width 1229 height 51
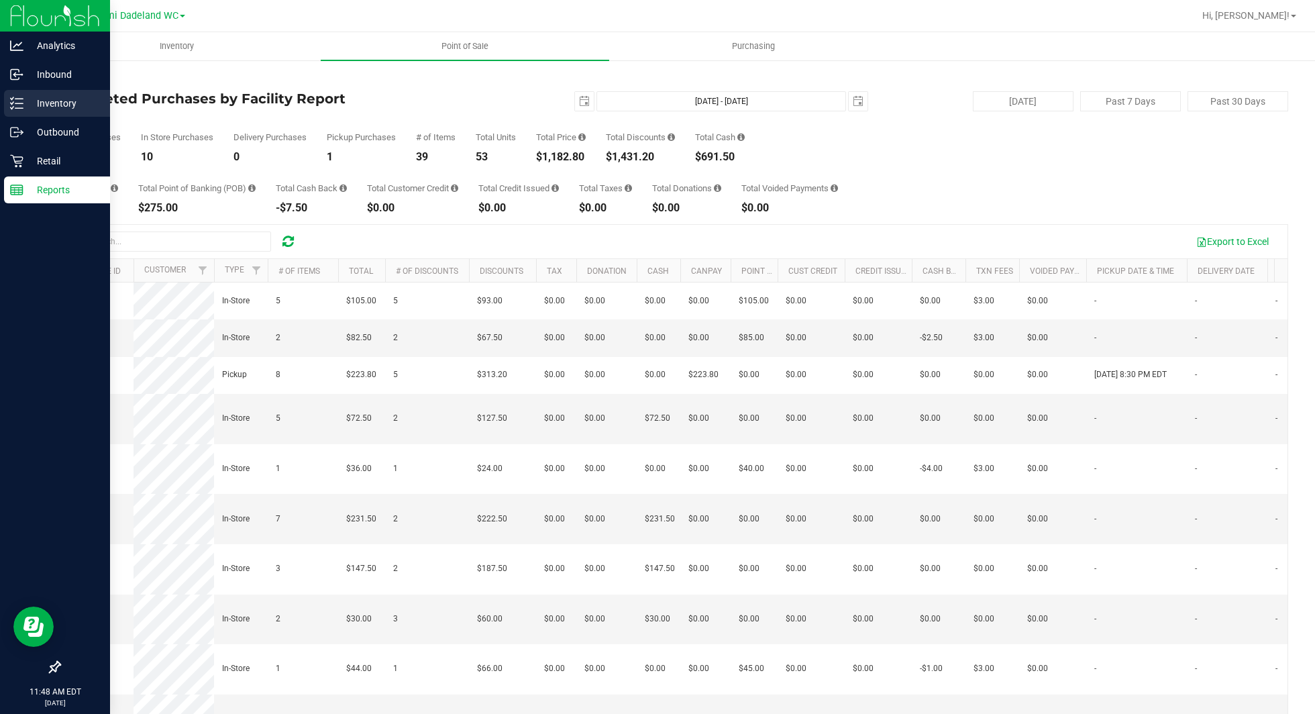
click at [60, 103] on p "Inventory" at bounding box center [63, 103] width 81 height 16
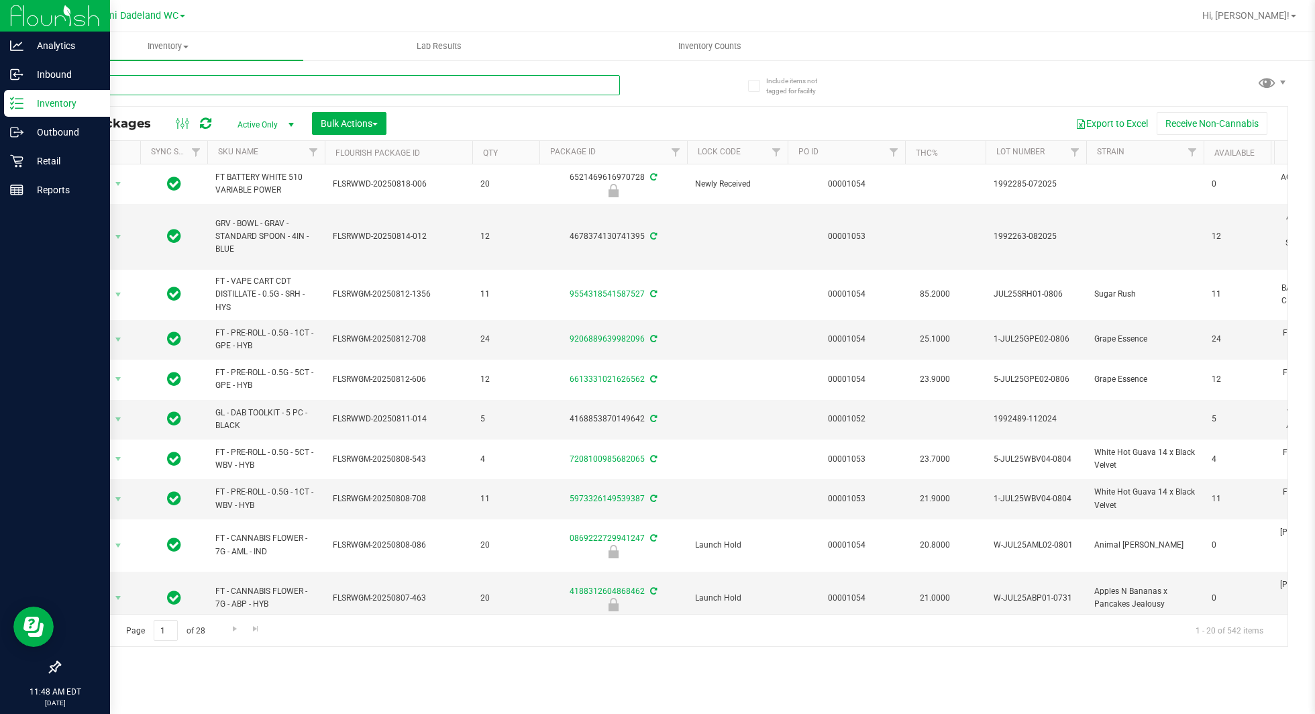
click at [368, 89] on input "text" at bounding box center [339, 85] width 561 height 20
click at [550, 82] on input "text" at bounding box center [339, 85] width 561 height 20
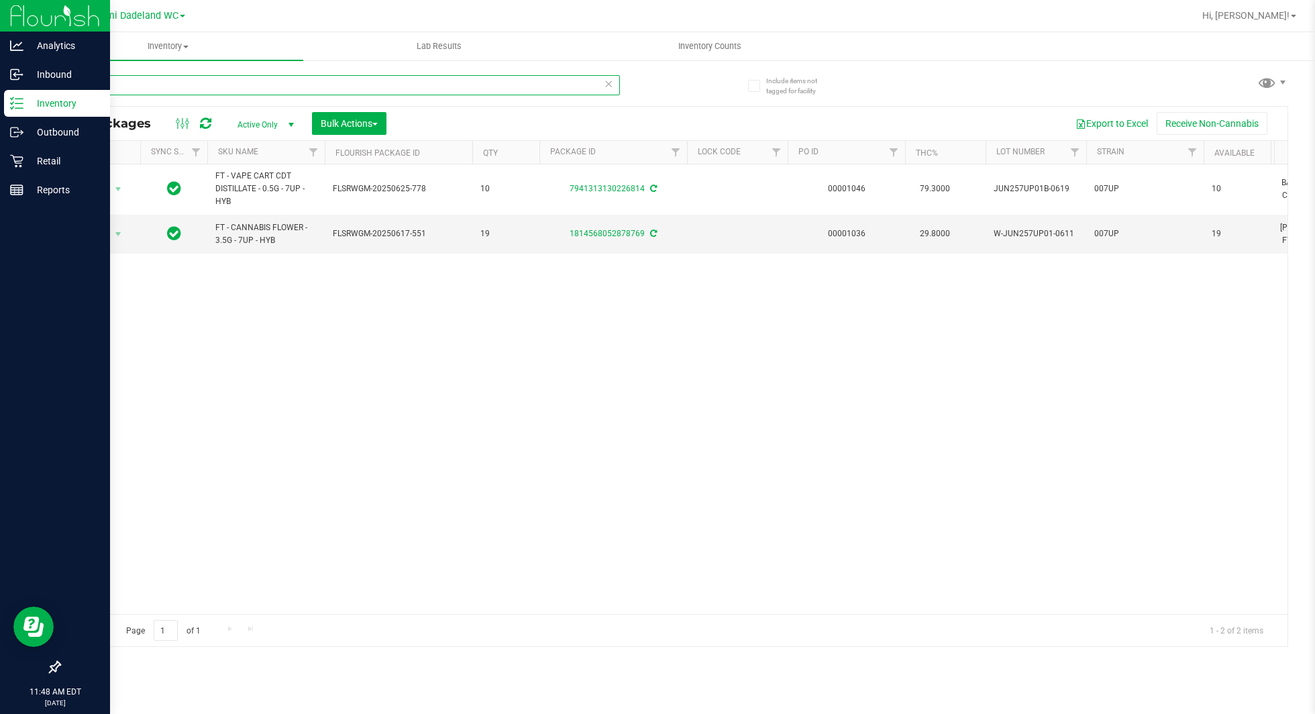
click at [372, 91] on input "007UP" at bounding box center [339, 85] width 561 height 20
type input "007UP"
click at [54, 154] on p "Retail" at bounding box center [63, 161] width 81 height 16
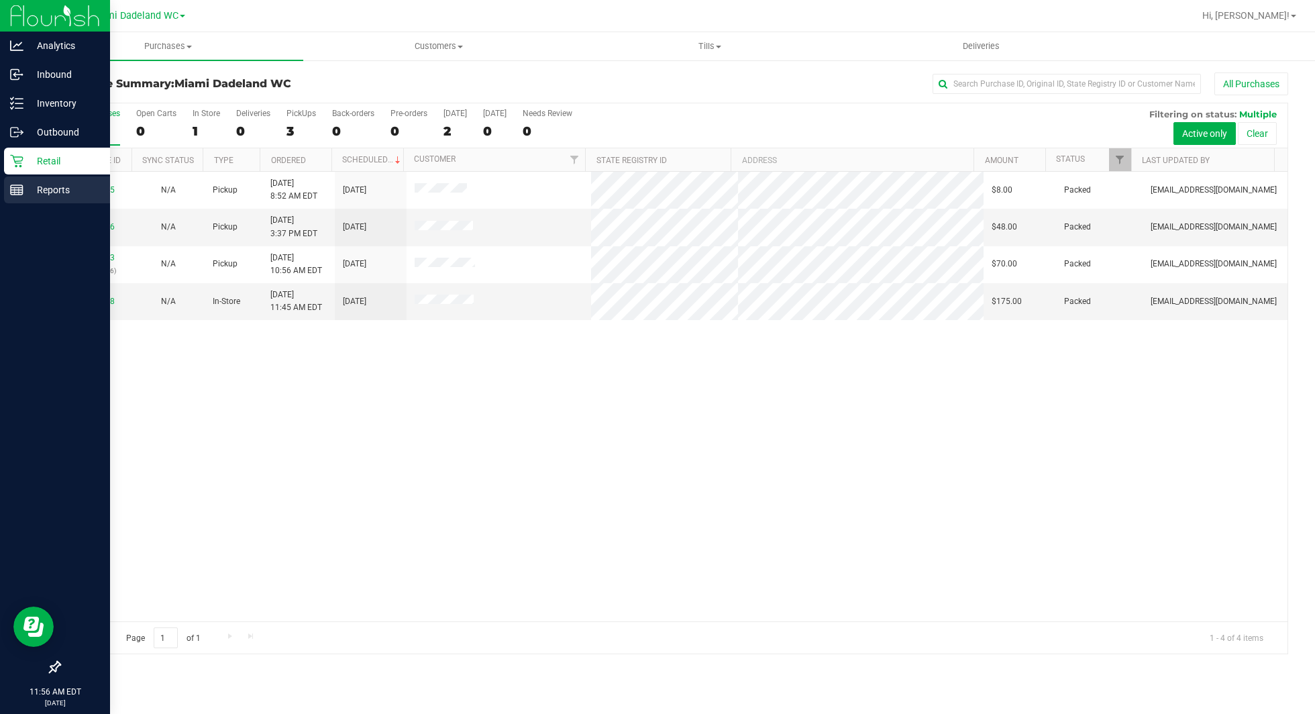
click at [46, 185] on p "Reports" at bounding box center [63, 190] width 81 height 16
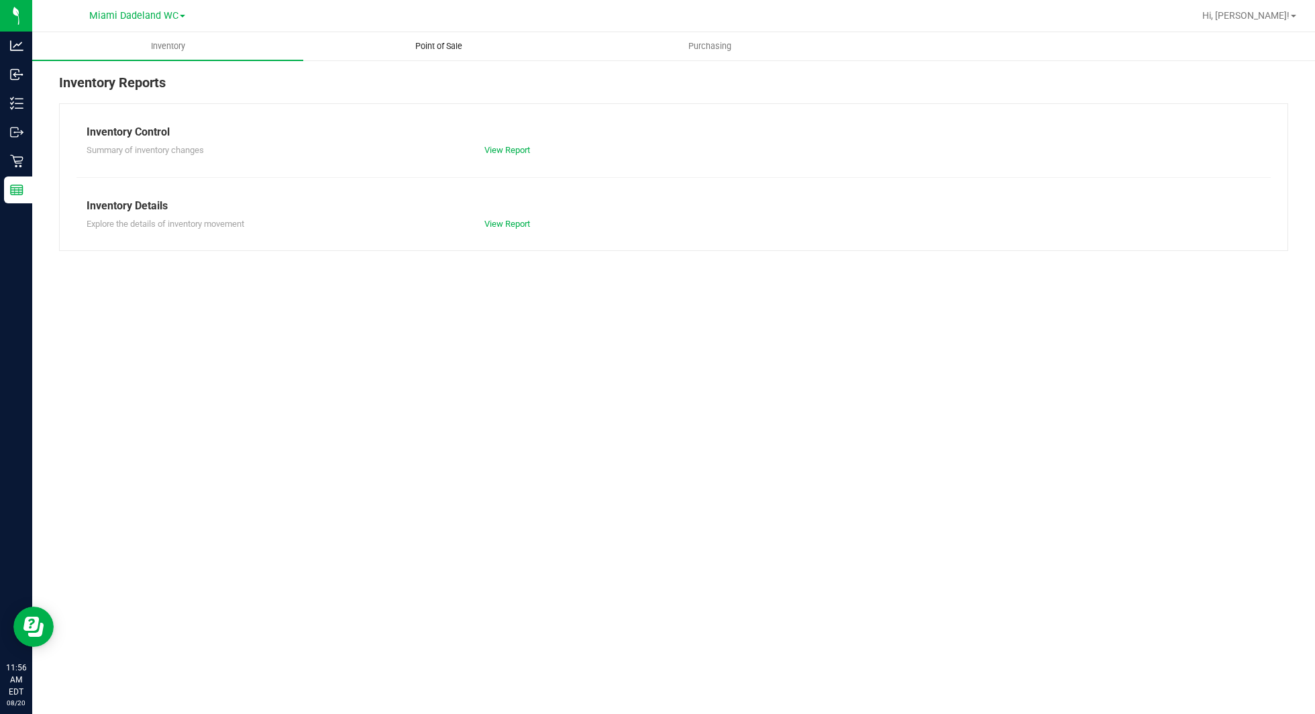
click at [434, 39] on uib-tab-heading "Point of Sale" at bounding box center [439, 46] width 270 height 27
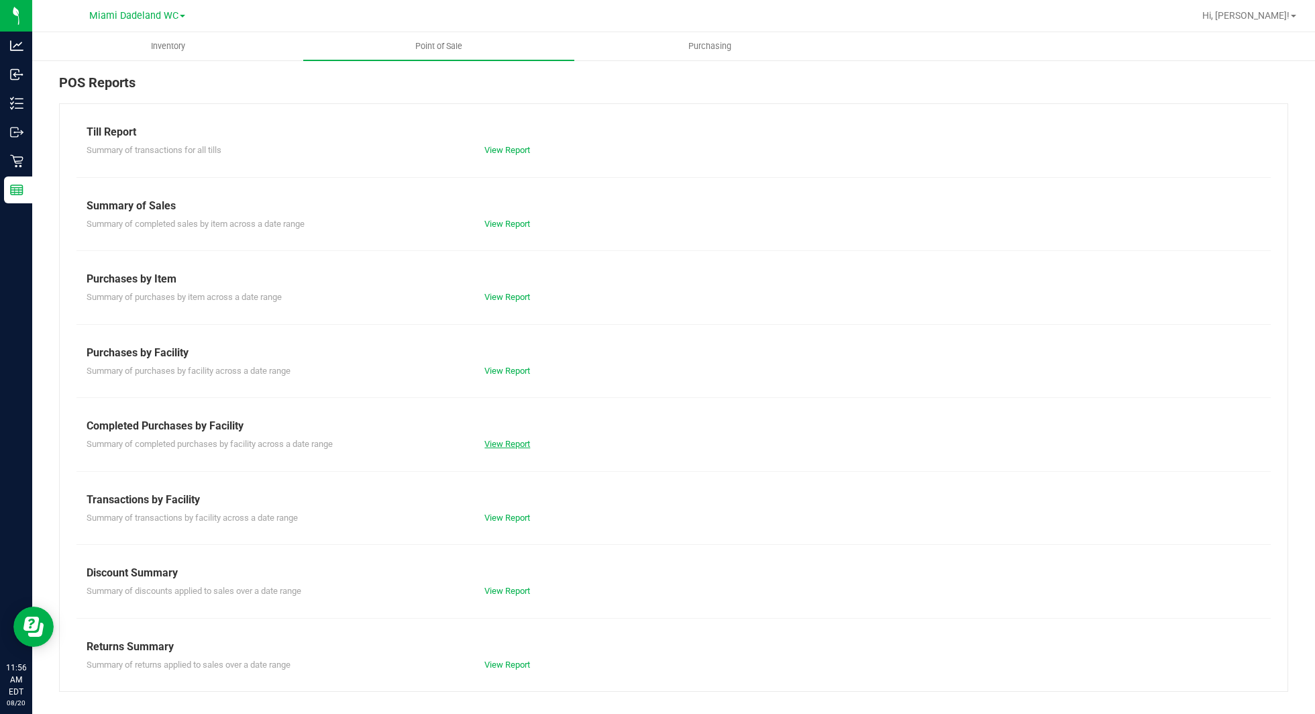
click at [515, 442] on link "View Report" at bounding box center [508, 444] width 46 height 10
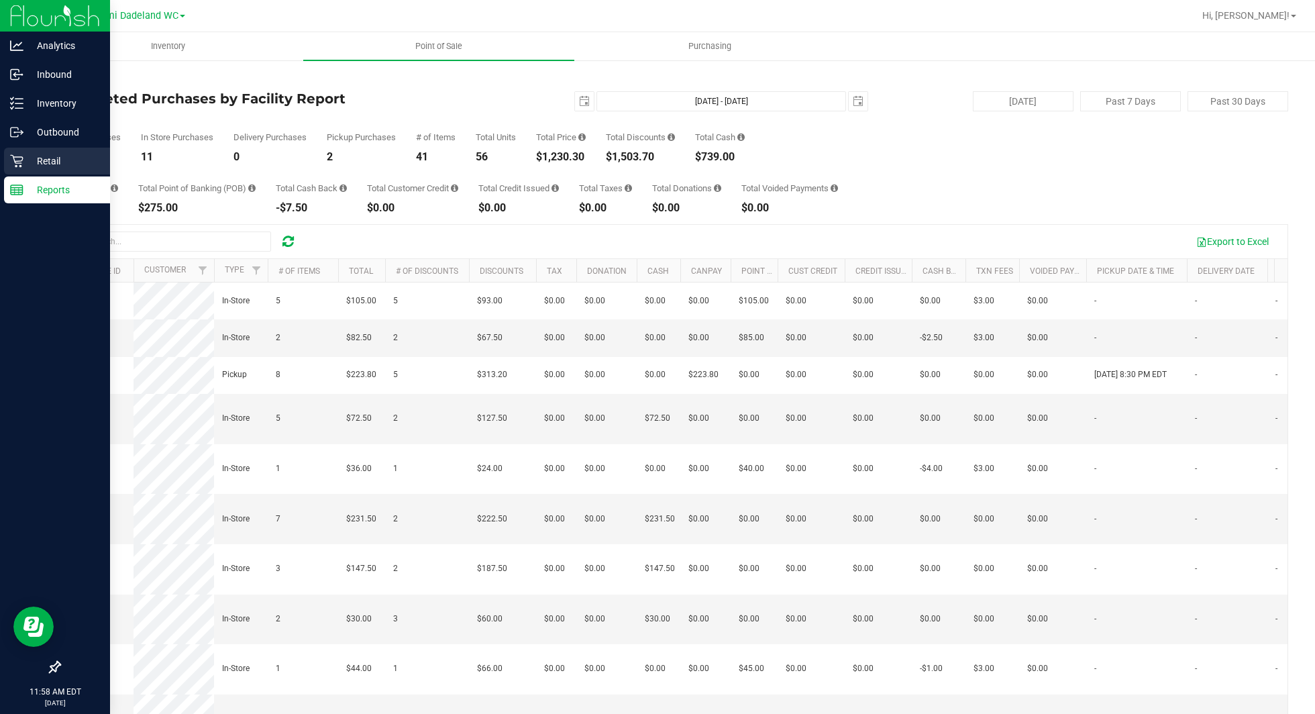
click at [44, 168] on p "Retail" at bounding box center [63, 161] width 81 height 16
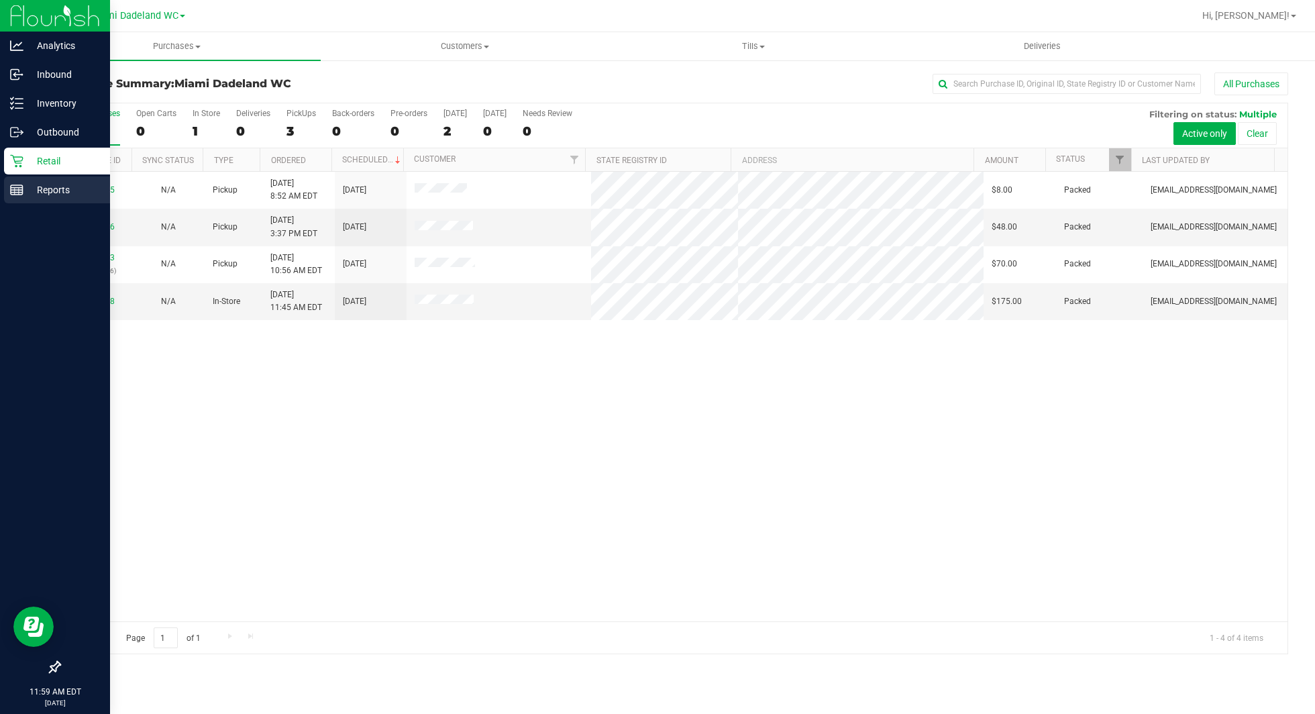
click at [66, 197] on p "Reports" at bounding box center [63, 190] width 81 height 16
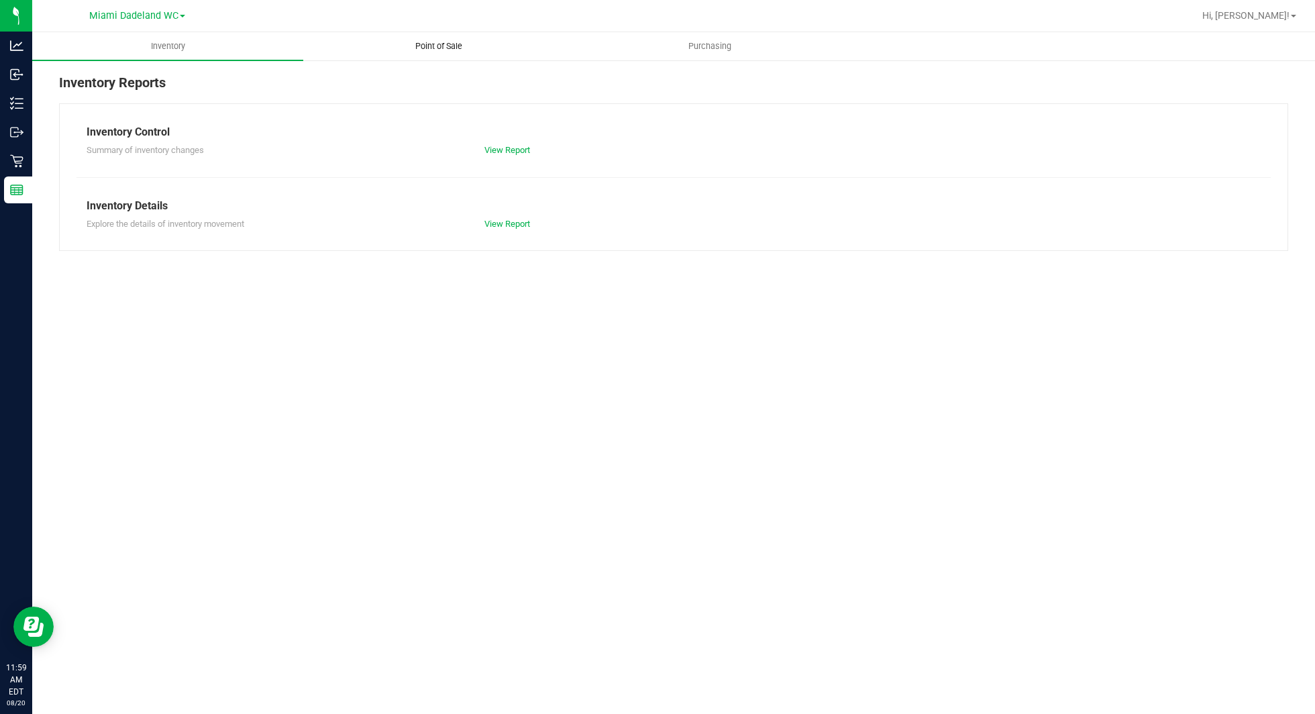
click at [452, 52] on span "Point of Sale" at bounding box center [438, 46] width 83 height 12
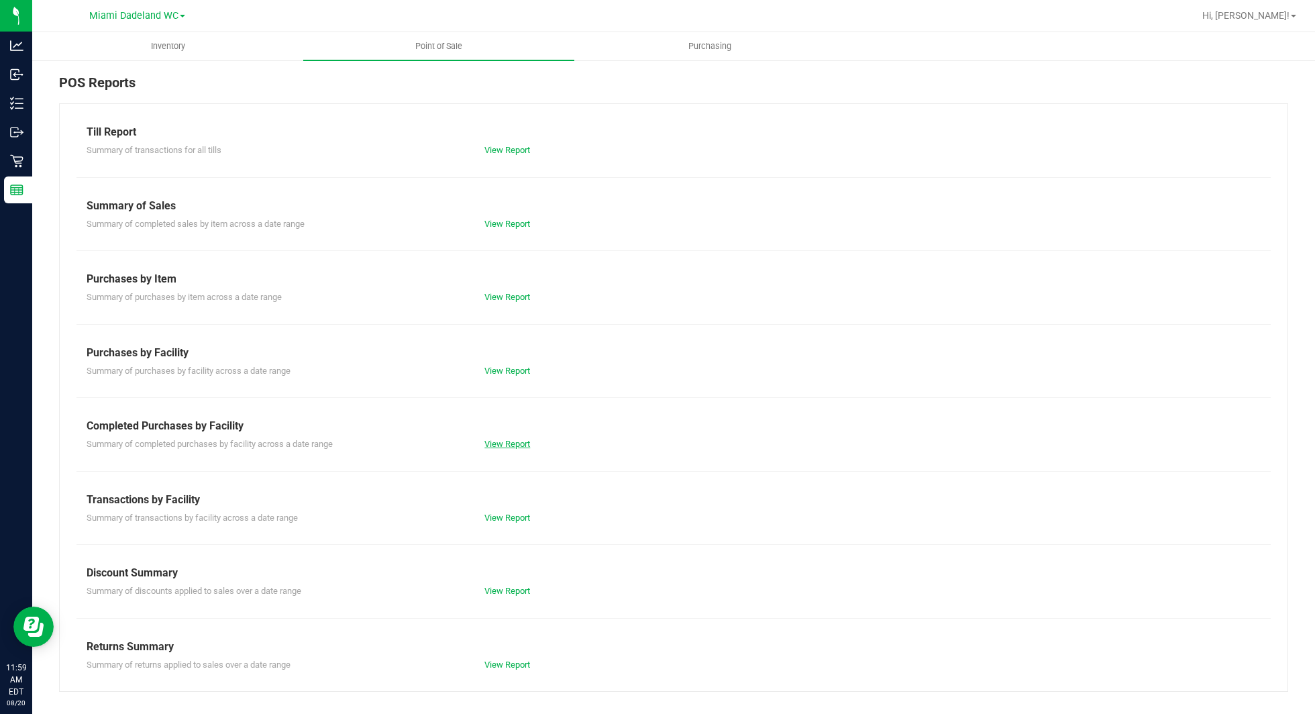
click at [520, 445] on link "View Report" at bounding box center [508, 444] width 46 height 10
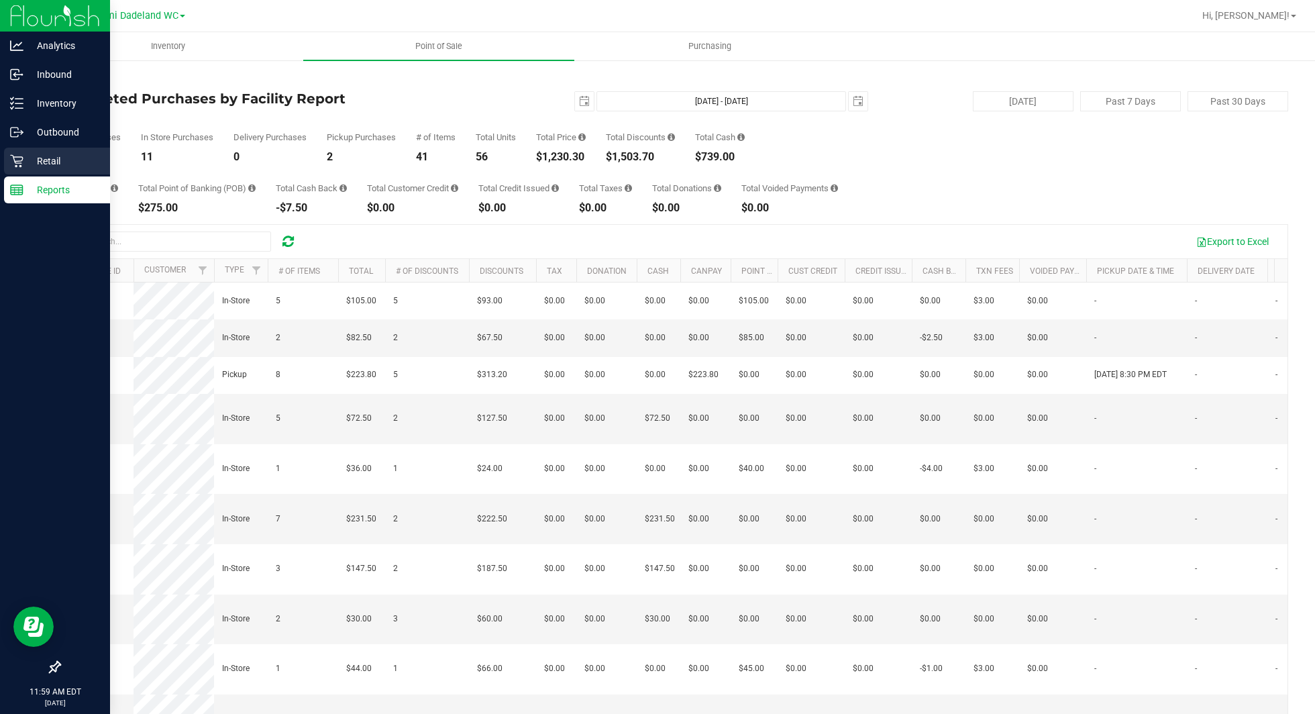
click at [23, 163] on p "Retail" at bounding box center [63, 161] width 81 height 16
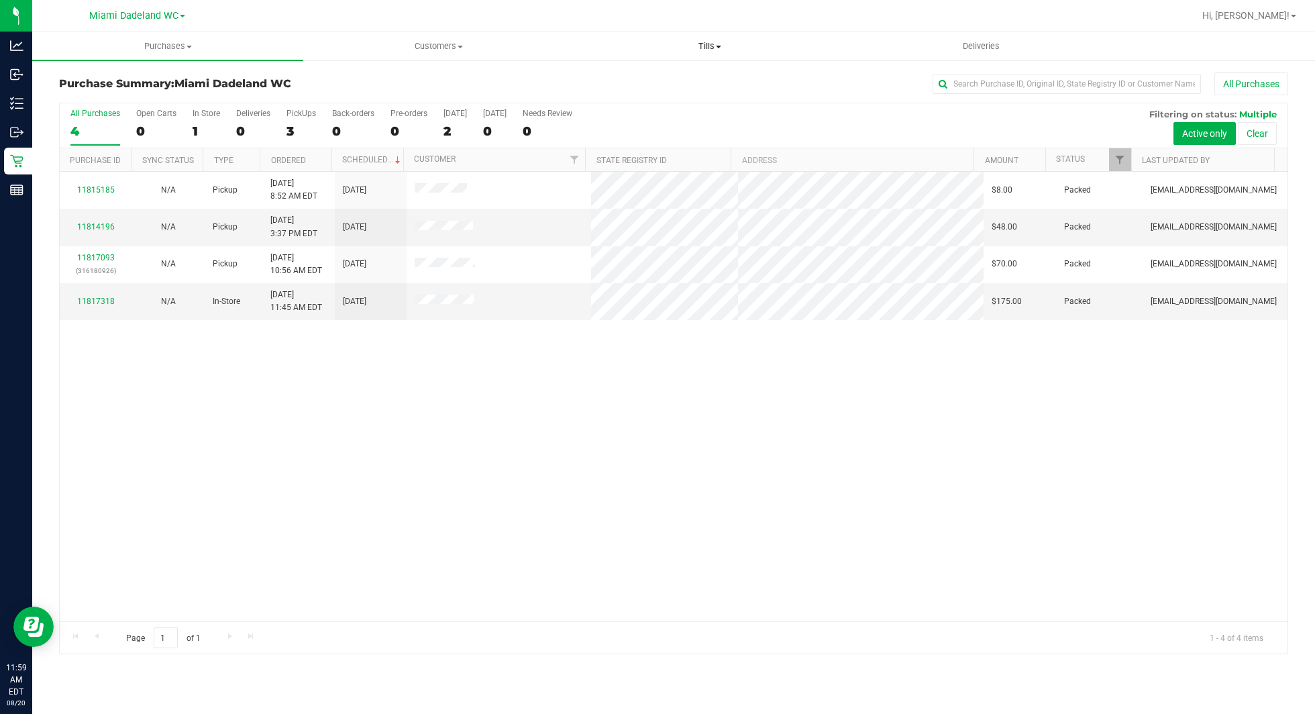
click at [725, 50] on span "Tills" at bounding box center [710, 46] width 270 height 12
click at [667, 80] on li "Manage tills" at bounding box center [709, 81] width 271 height 16
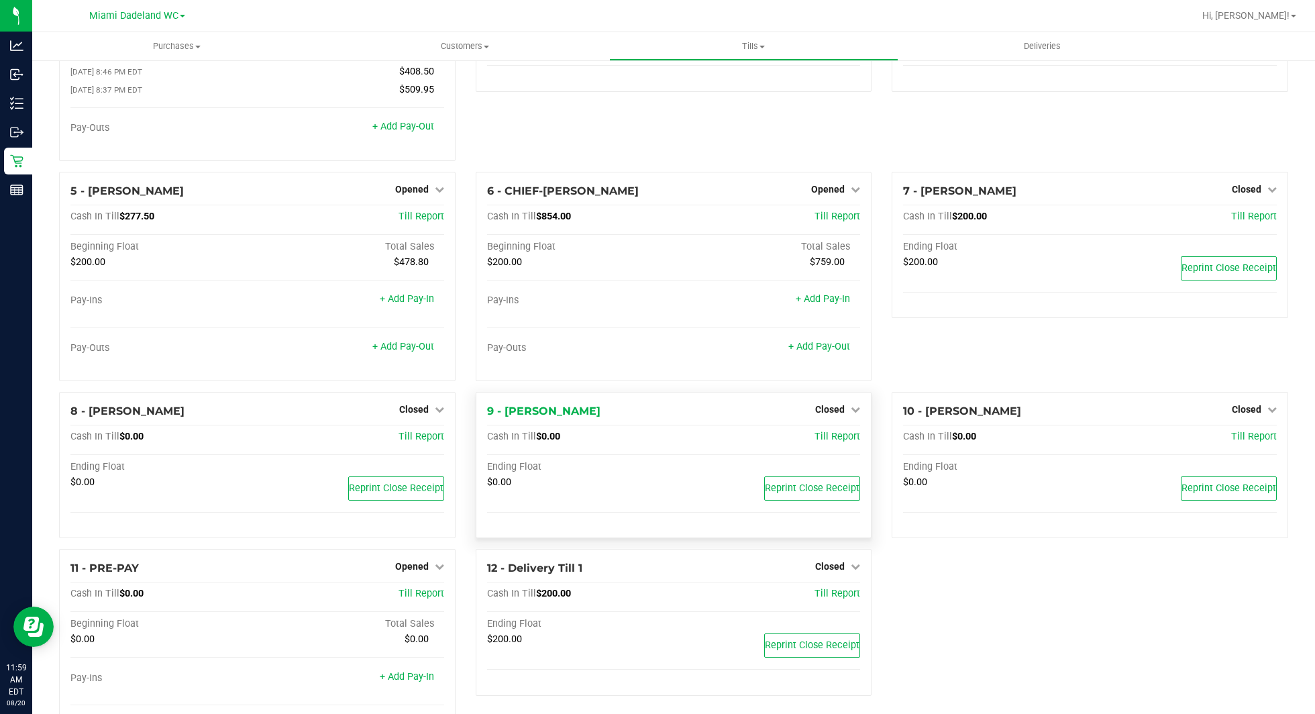
scroll to position [193, 0]
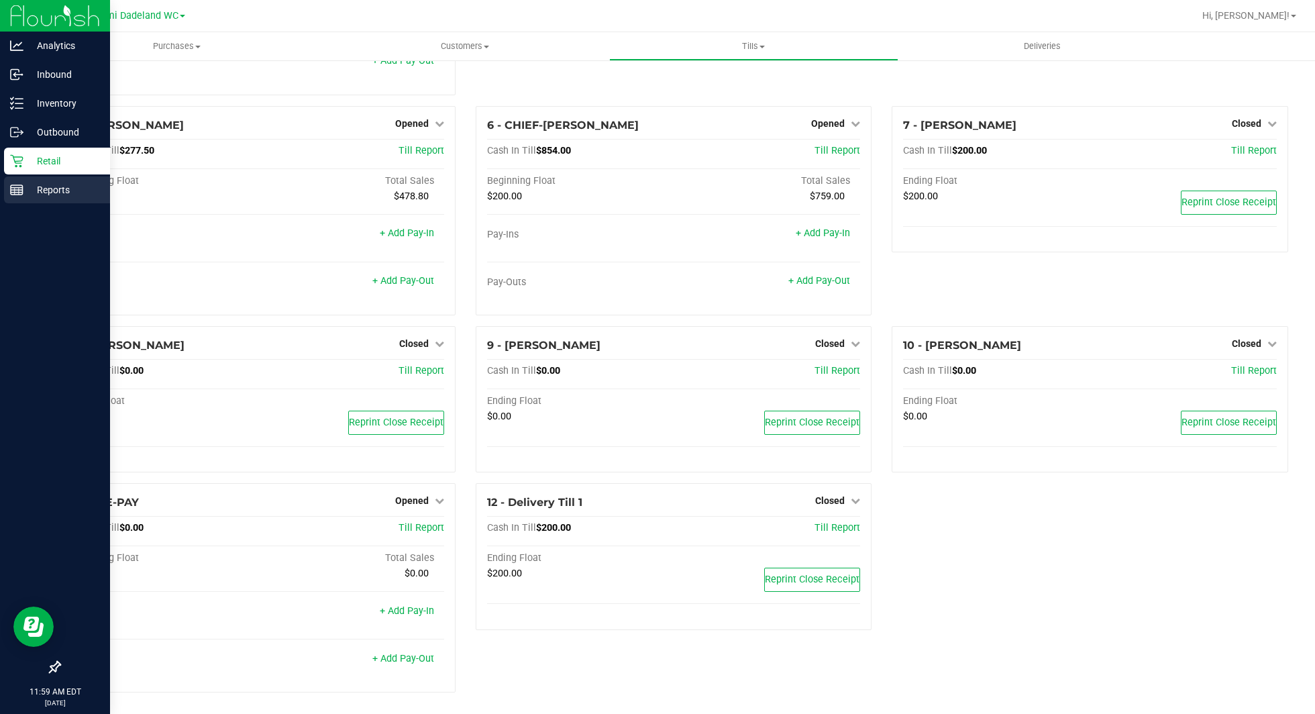
click at [19, 201] on div "Reports" at bounding box center [57, 190] width 106 height 27
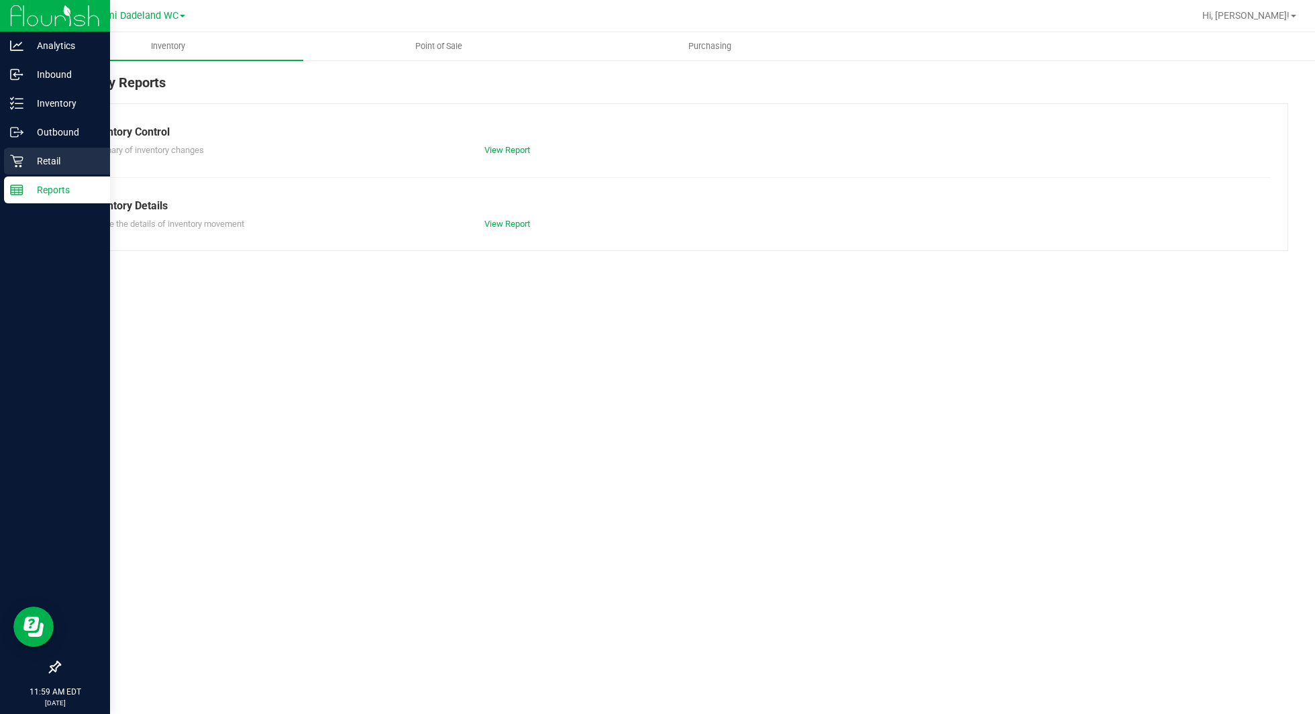
click at [60, 159] on p "Retail" at bounding box center [63, 161] width 81 height 16
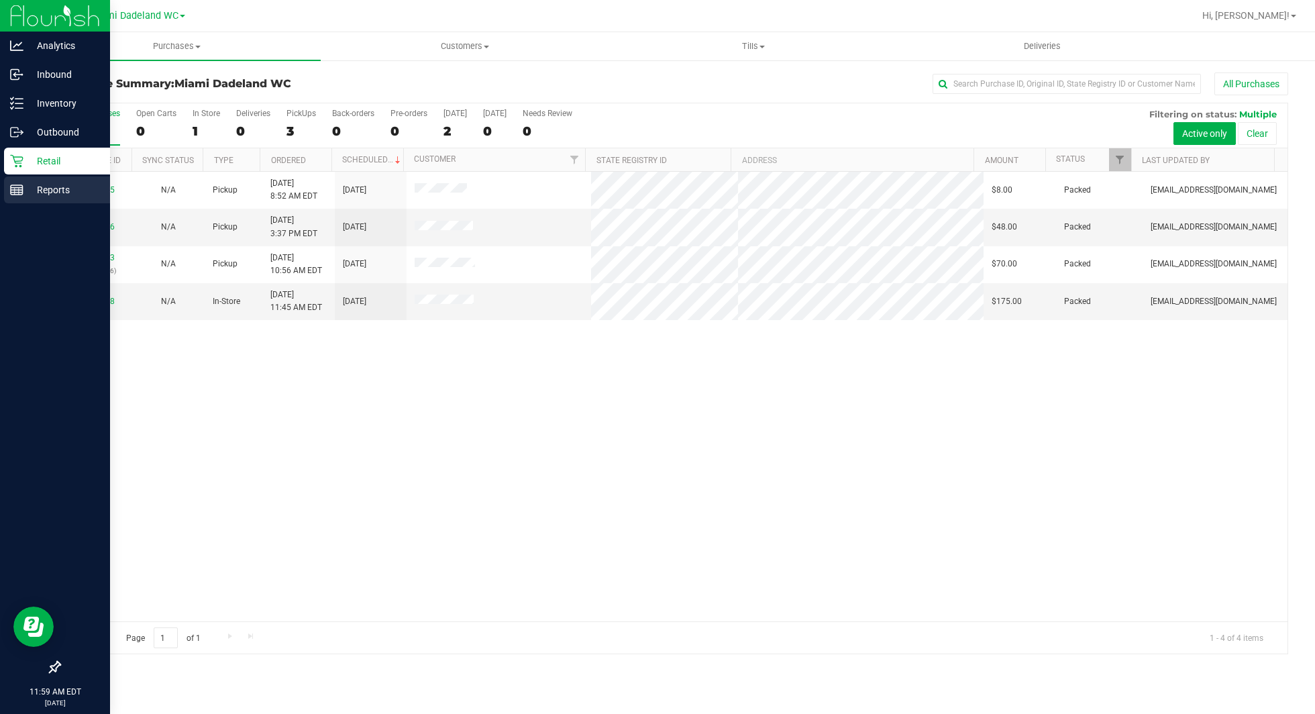
click at [61, 194] on p "Reports" at bounding box center [63, 190] width 81 height 16
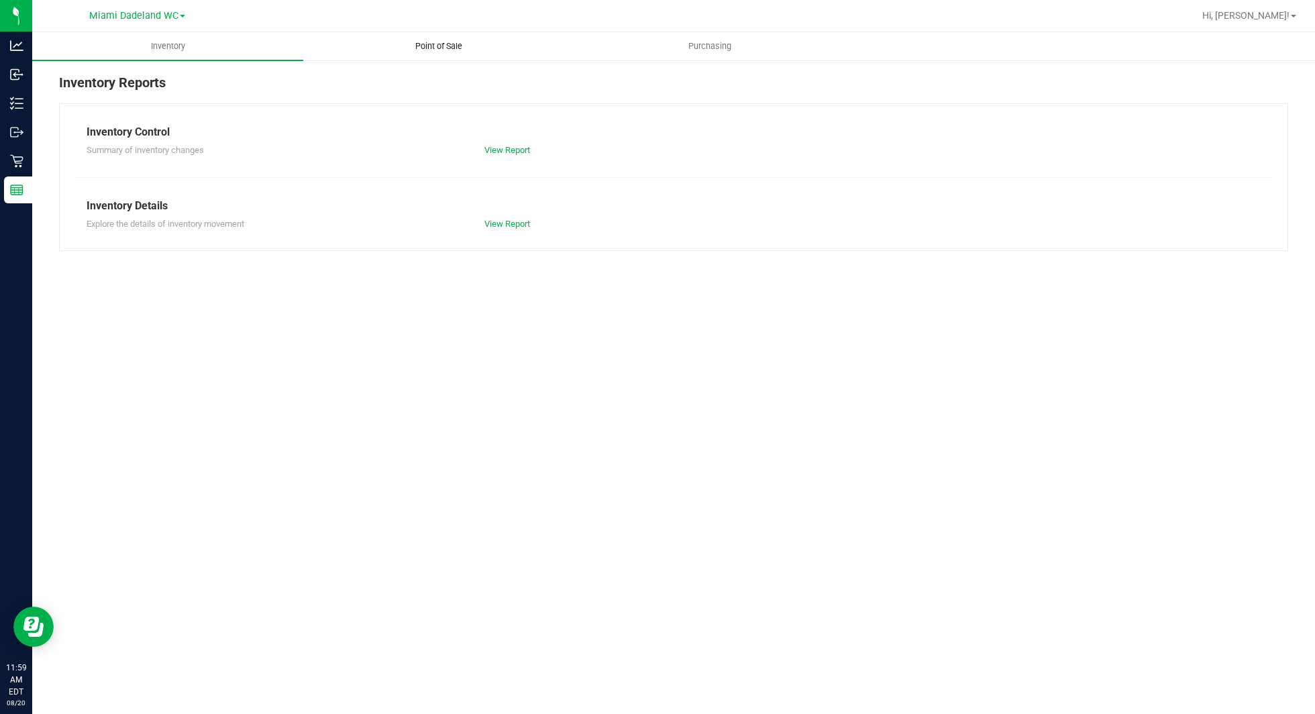
click at [443, 57] on uib-tab-heading "Point of Sale" at bounding box center [439, 46] width 270 height 27
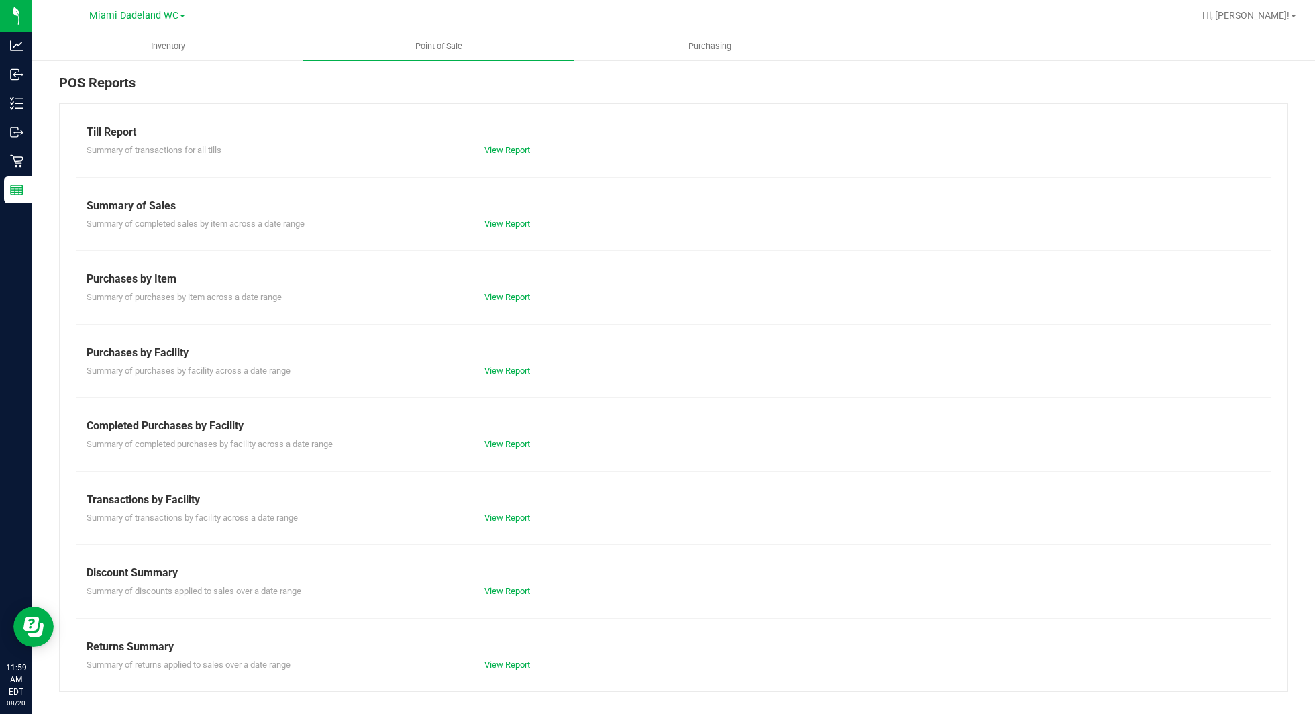
click at [519, 440] on link "View Report" at bounding box center [508, 444] width 46 height 10
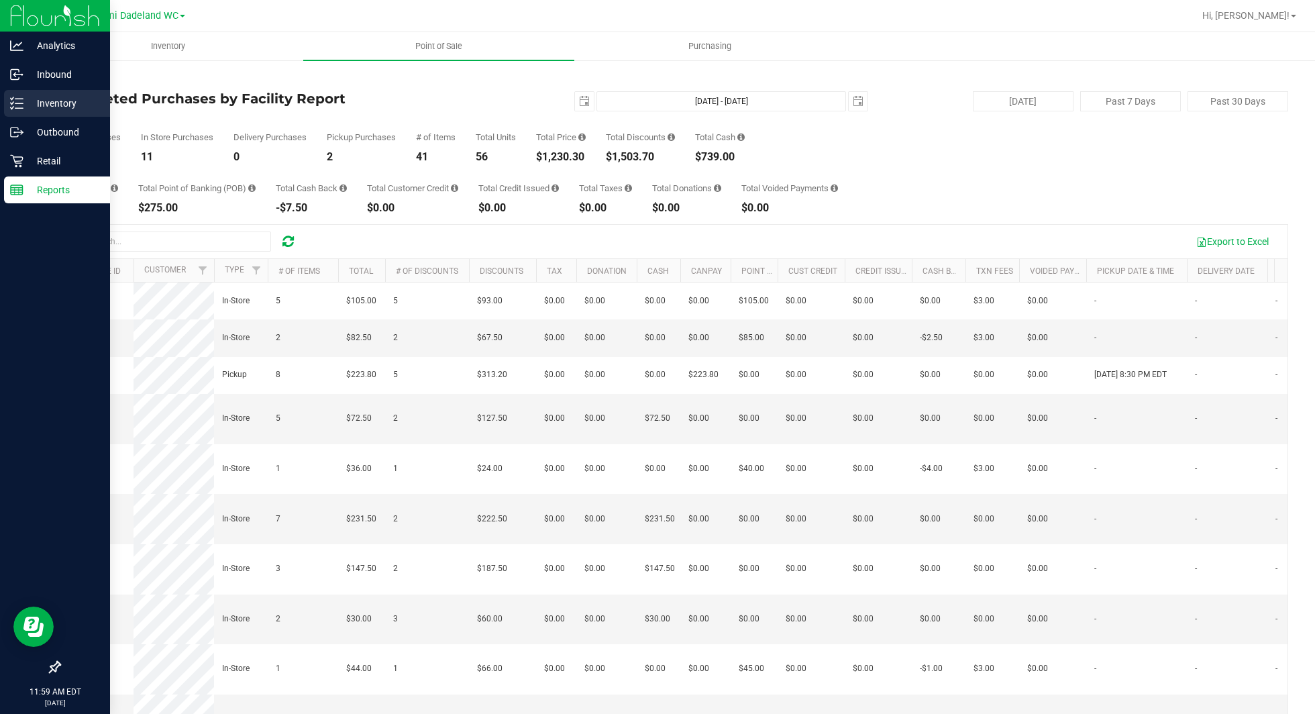
click at [44, 98] on p "Inventory" at bounding box center [63, 103] width 81 height 16
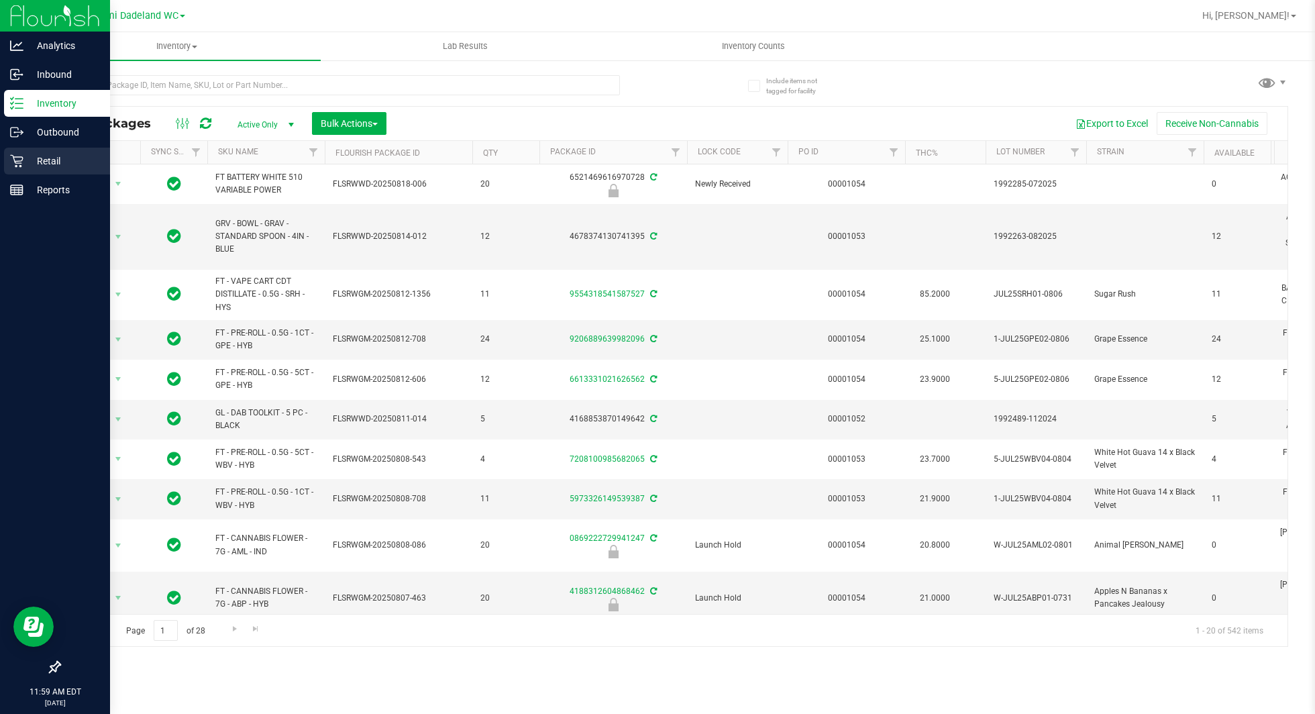
click at [57, 161] on p "Retail" at bounding box center [63, 161] width 81 height 16
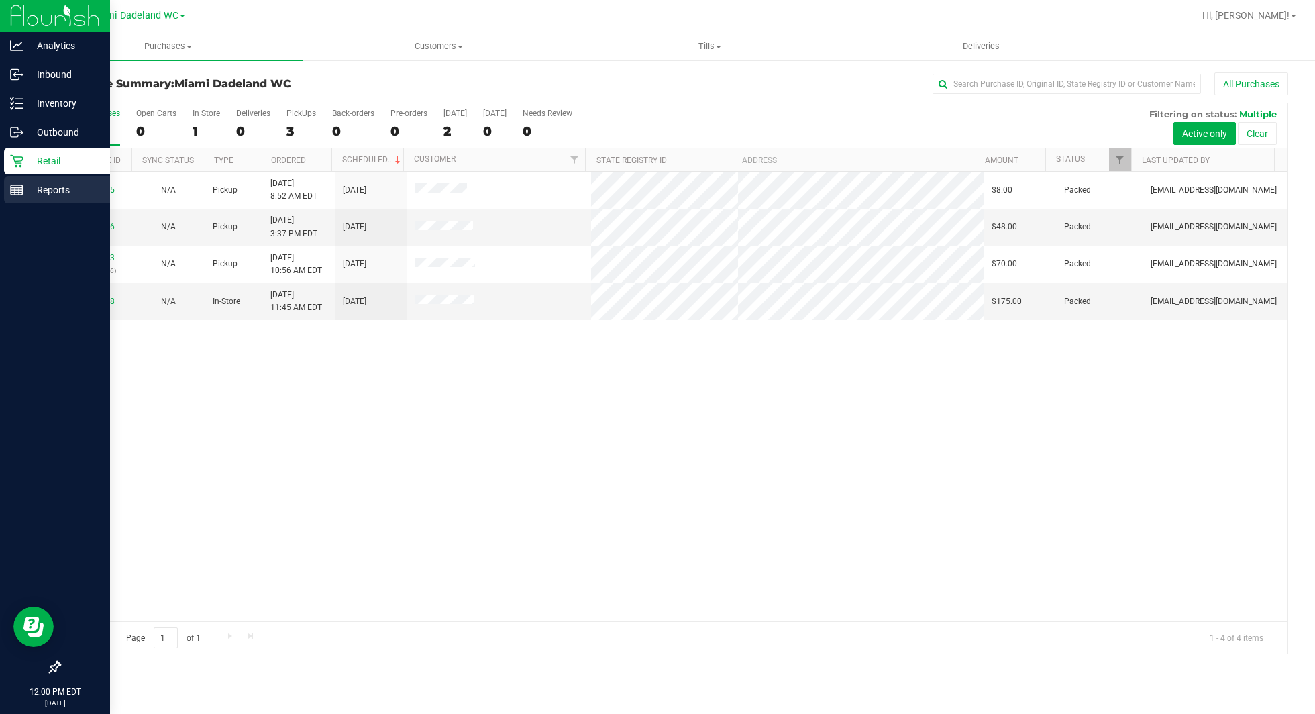
click at [70, 197] on p "Reports" at bounding box center [63, 190] width 81 height 16
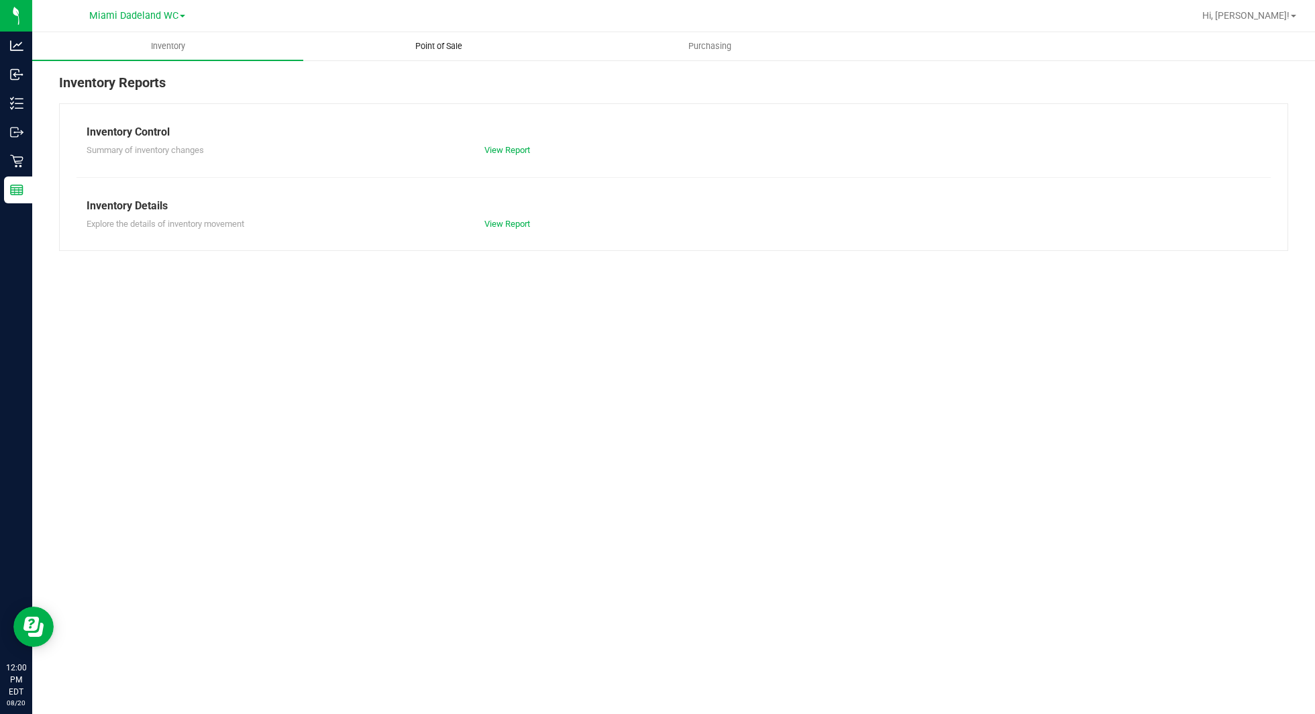
click at [447, 51] on span "Point of Sale" at bounding box center [438, 46] width 83 height 12
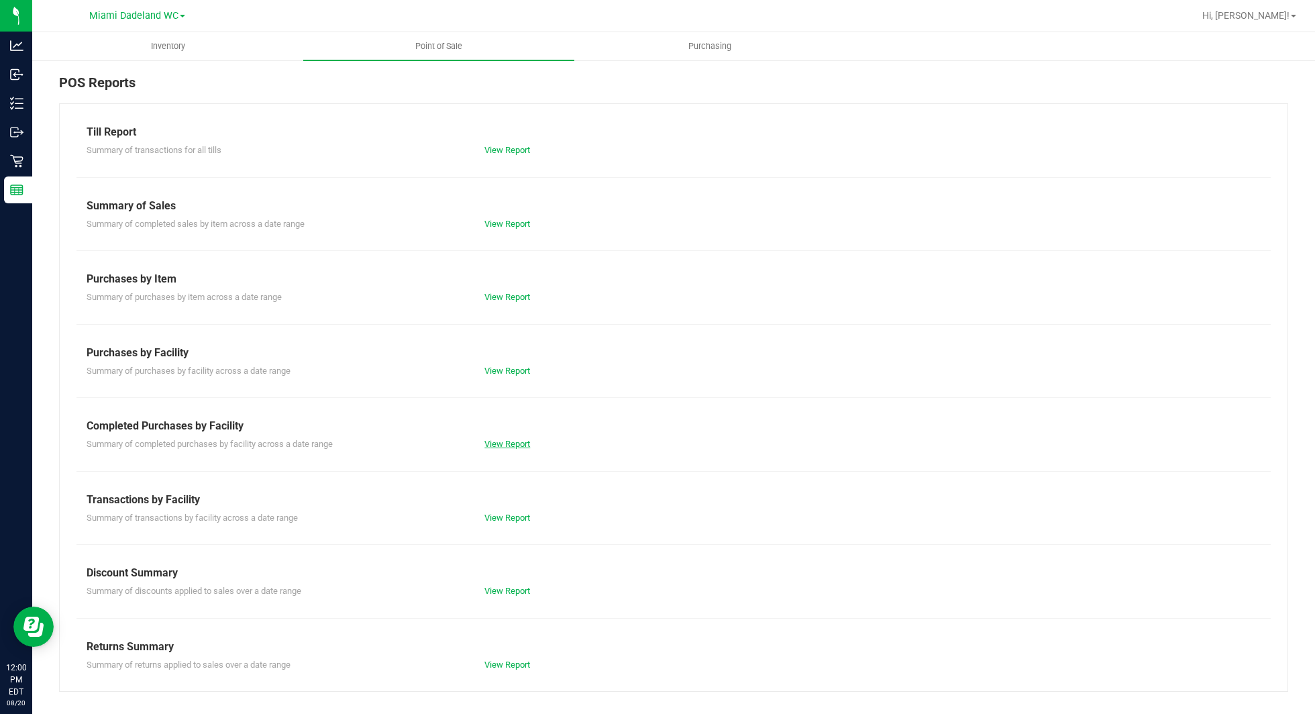
click at [518, 442] on link "View Report" at bounding box center [508, 444] width 46 height 10
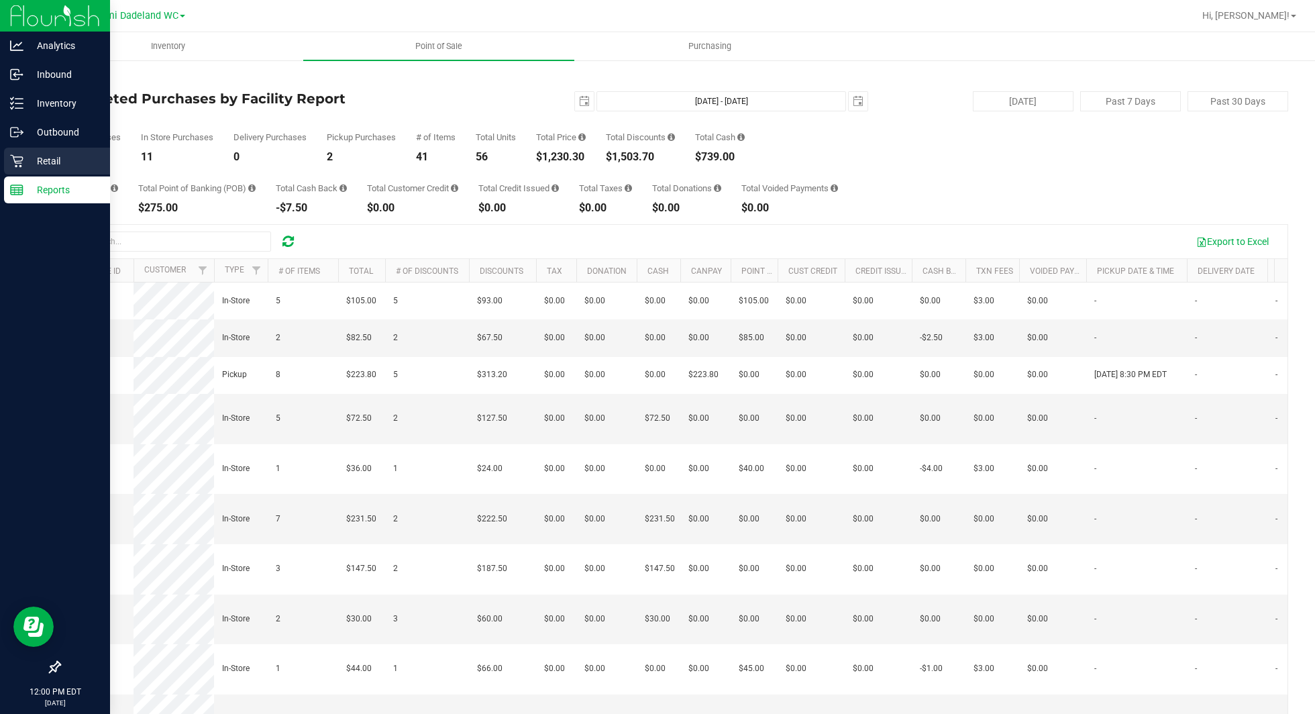
click at [31, 166] on p "Retail" at bounding box center [63, 161] width 81 height 16
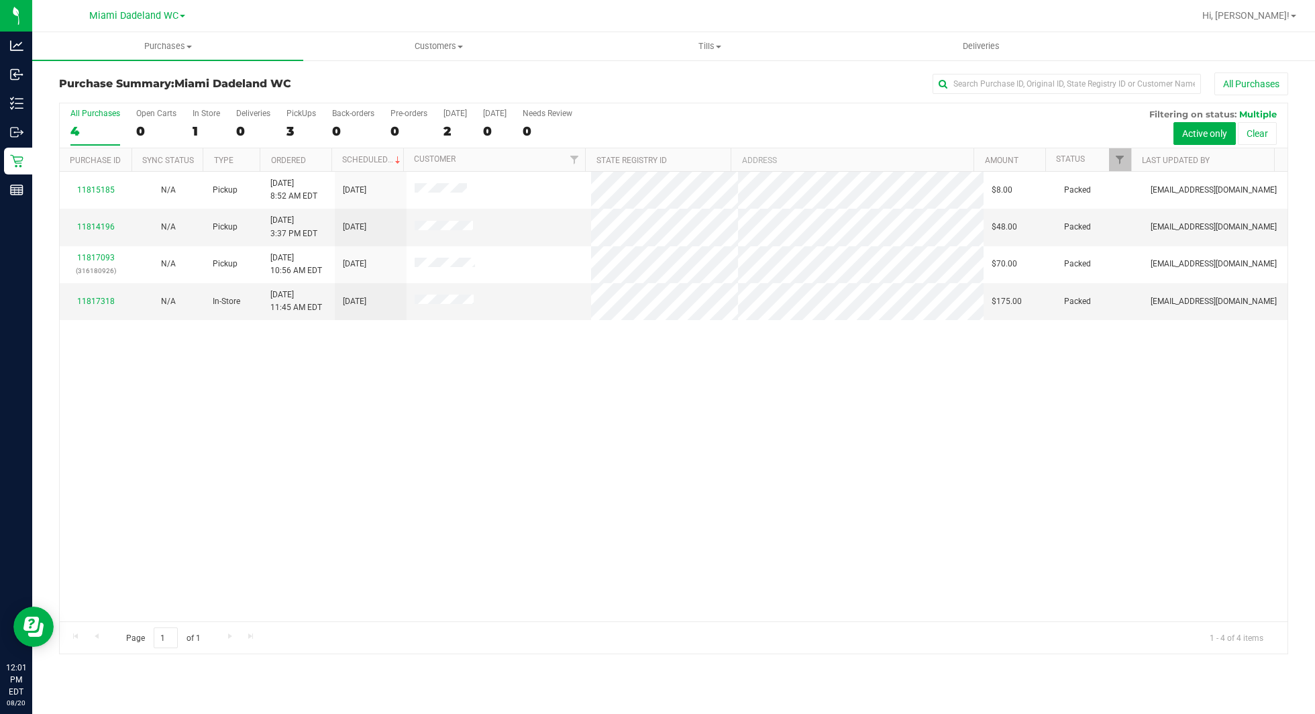
click at [584, 85] on div "All Purchases" at bounding box center [878, 83] width 819 height 23
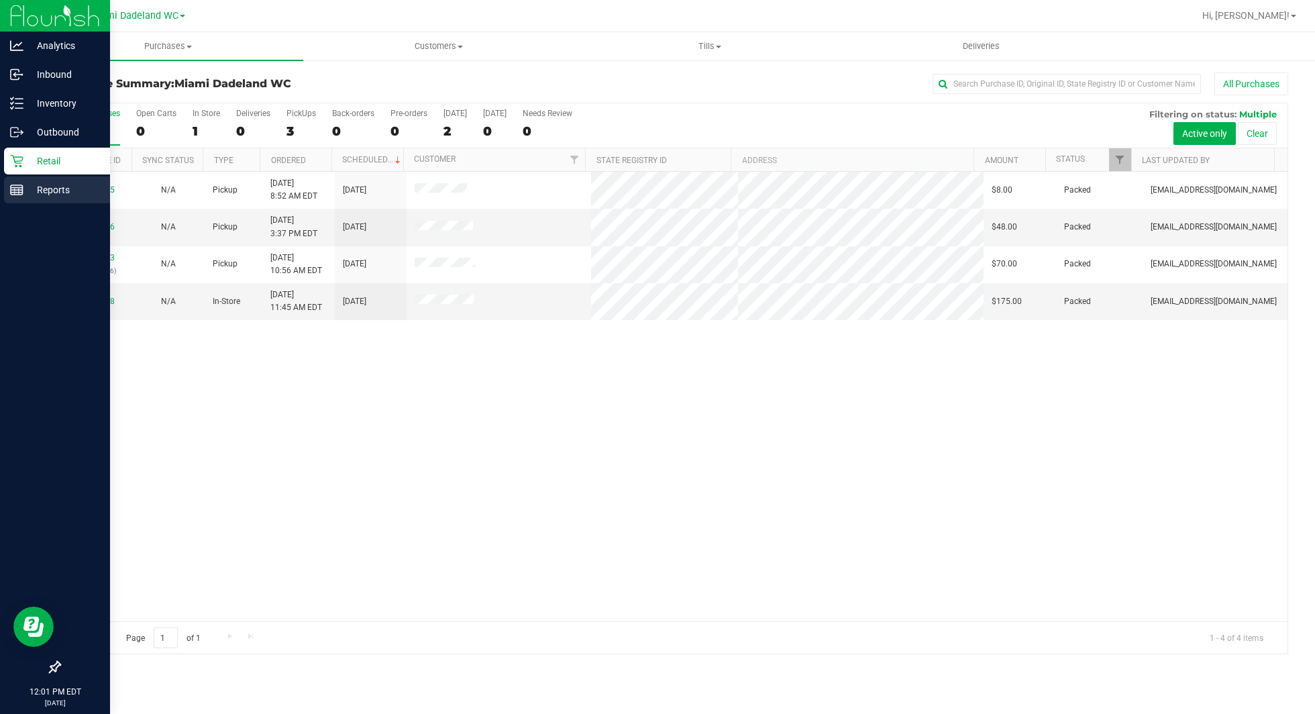
click at [29, 189] on p "Reports" at bounding box center [63, 190] width 81 height 16
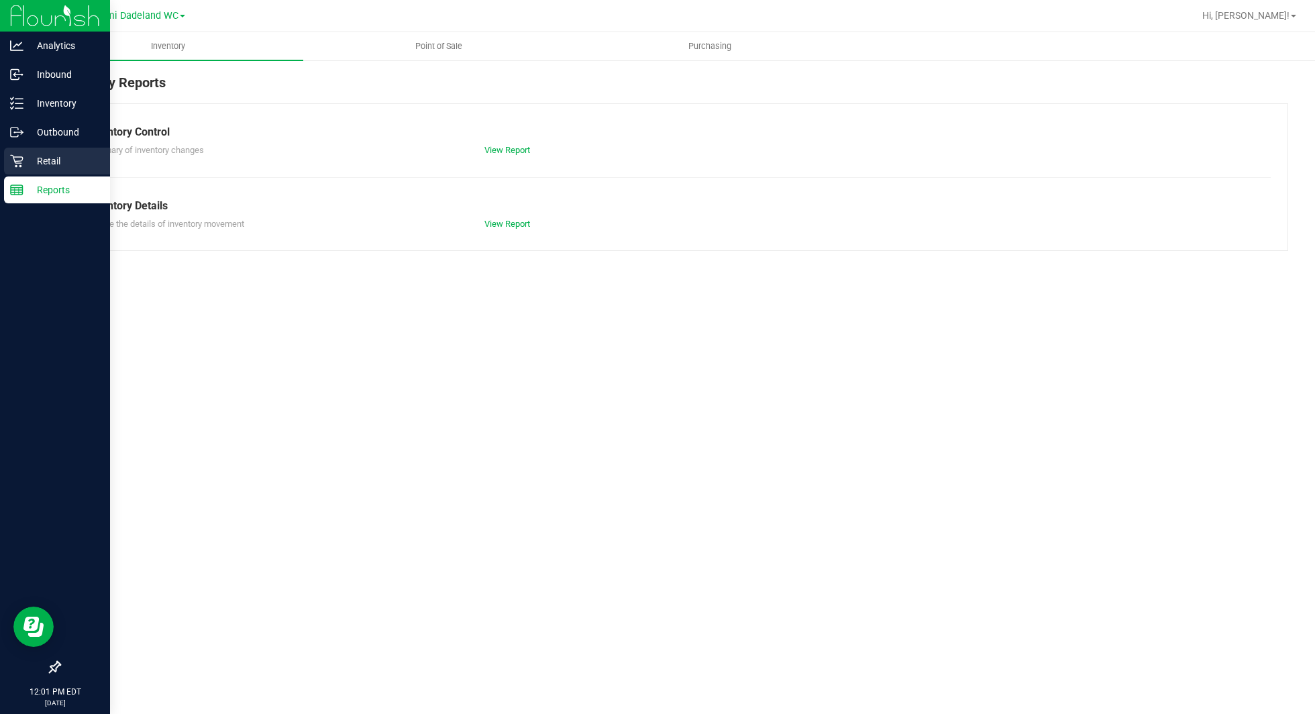
click at [64, 157] on p "Retail" at bounding box center [63, 161] width 81 height 16
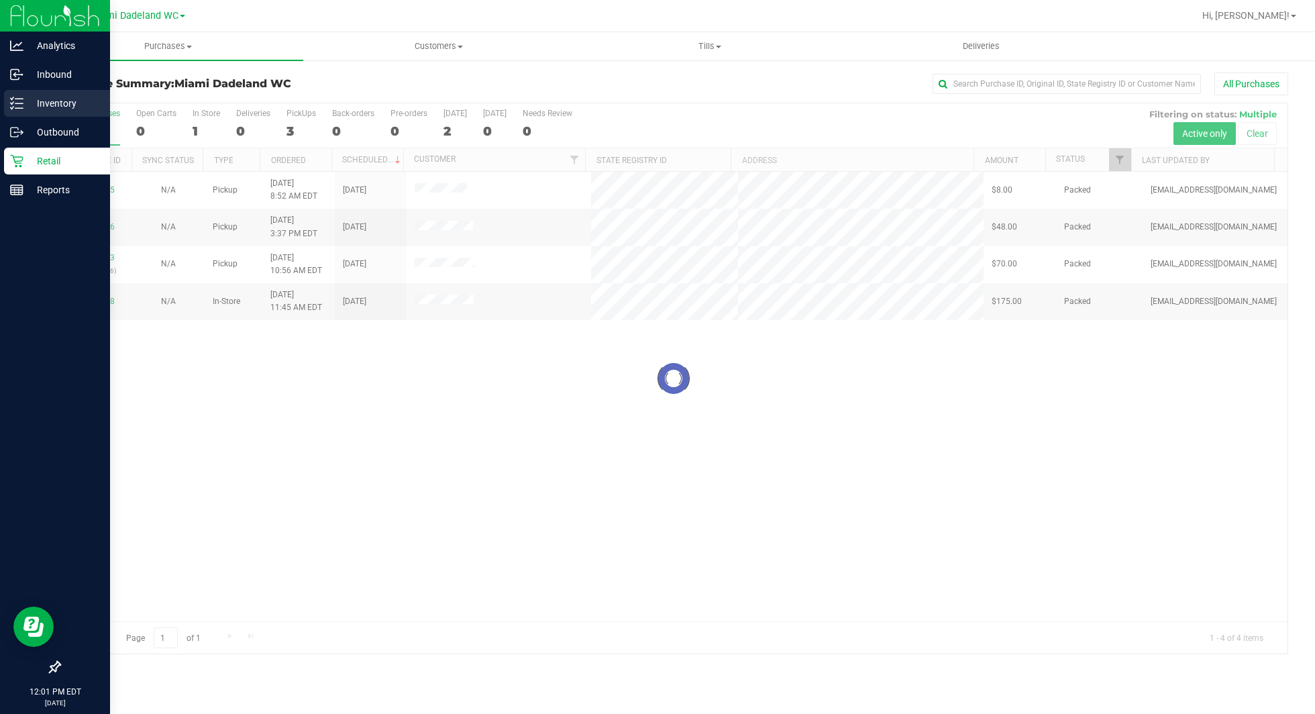
click at [37, 105] on p "Inventory" at bounding box center [63, 103] width 81 height 16
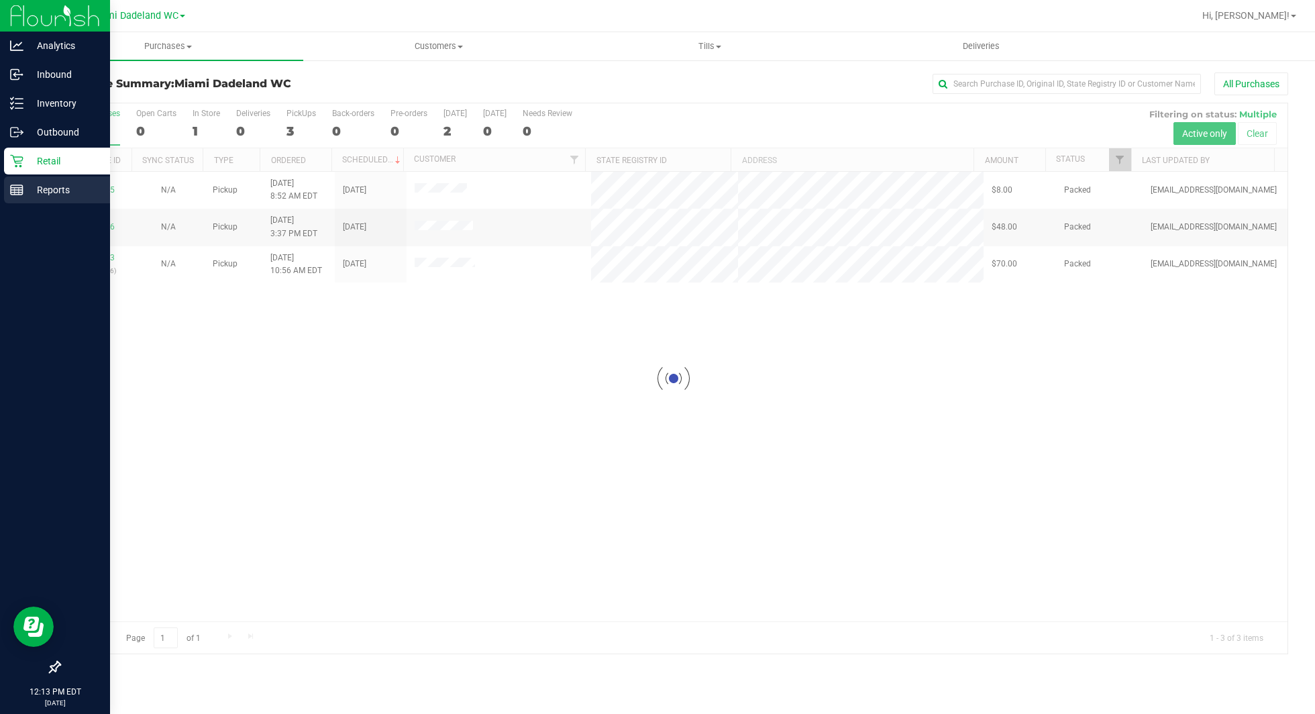
click at [52, 190] on p "Reports" at bounding box center [63, 190] width 81 height 16
click at [14, 181] on div "Reports" at bounding box center [57, 190] width 106 height 27
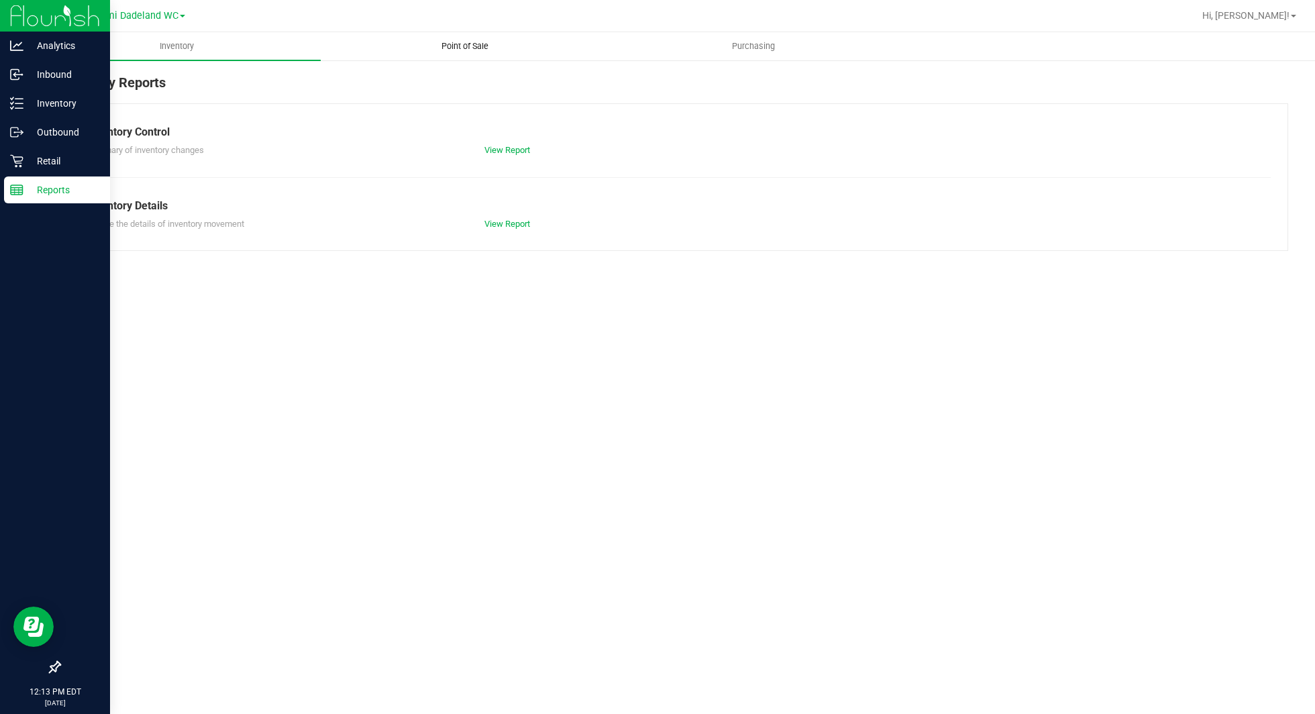
click at [477, 51] on span "Point of Sale" at bounding box center [464, 46] width 83 height 12
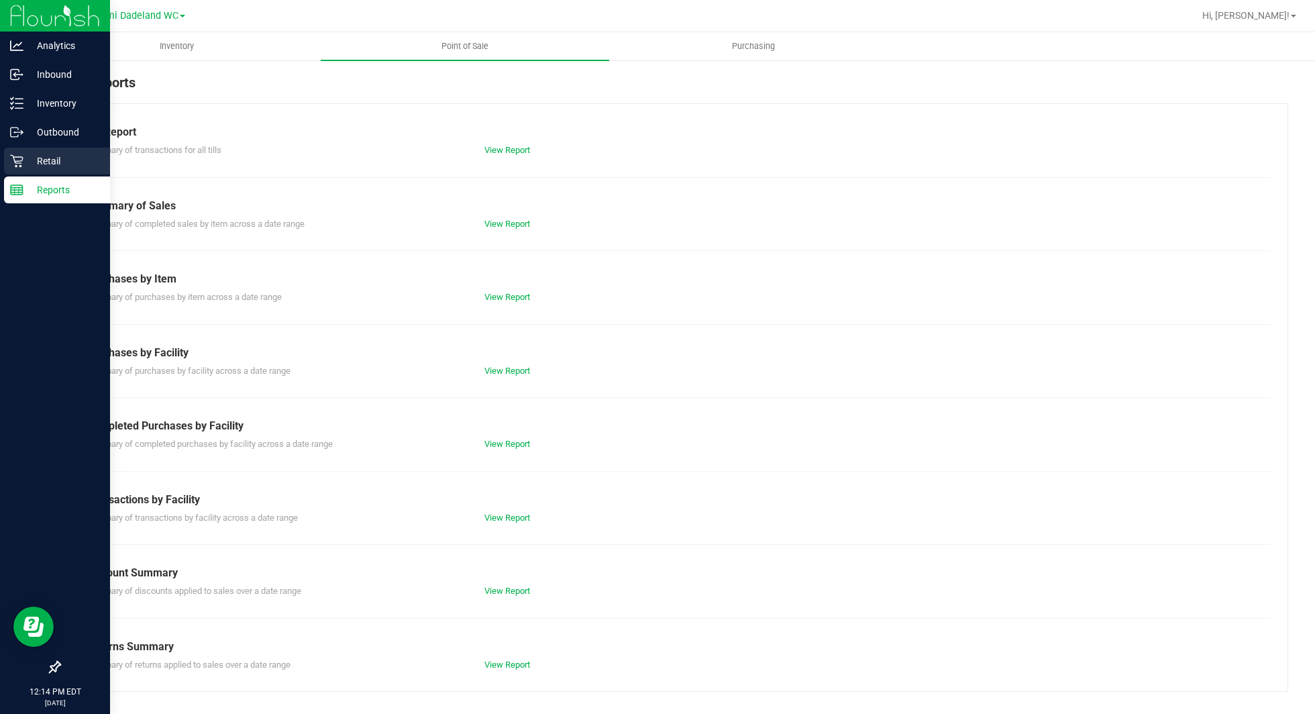
click at [52, 168] on p "Retail" at bounding box center [63, 161] width 81 height 16
